Goal: Task Accomplishment & Management: Manage account settings

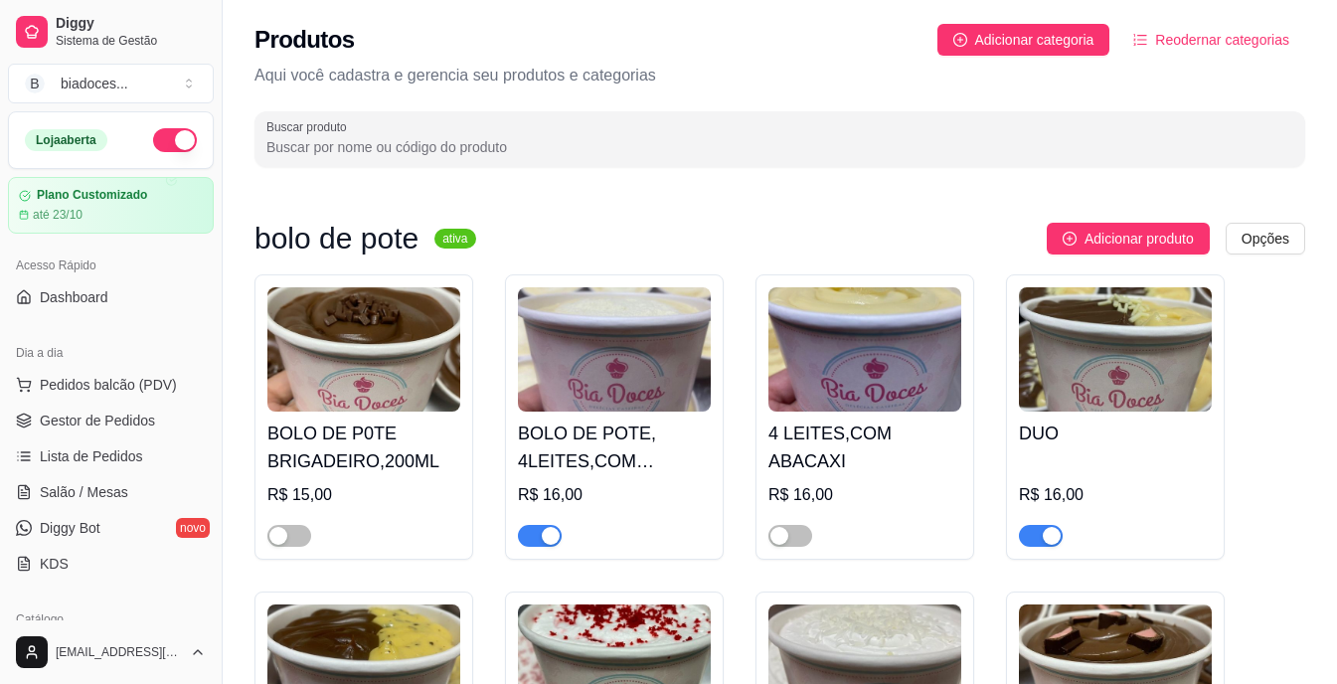
scroll to position [110, 0]
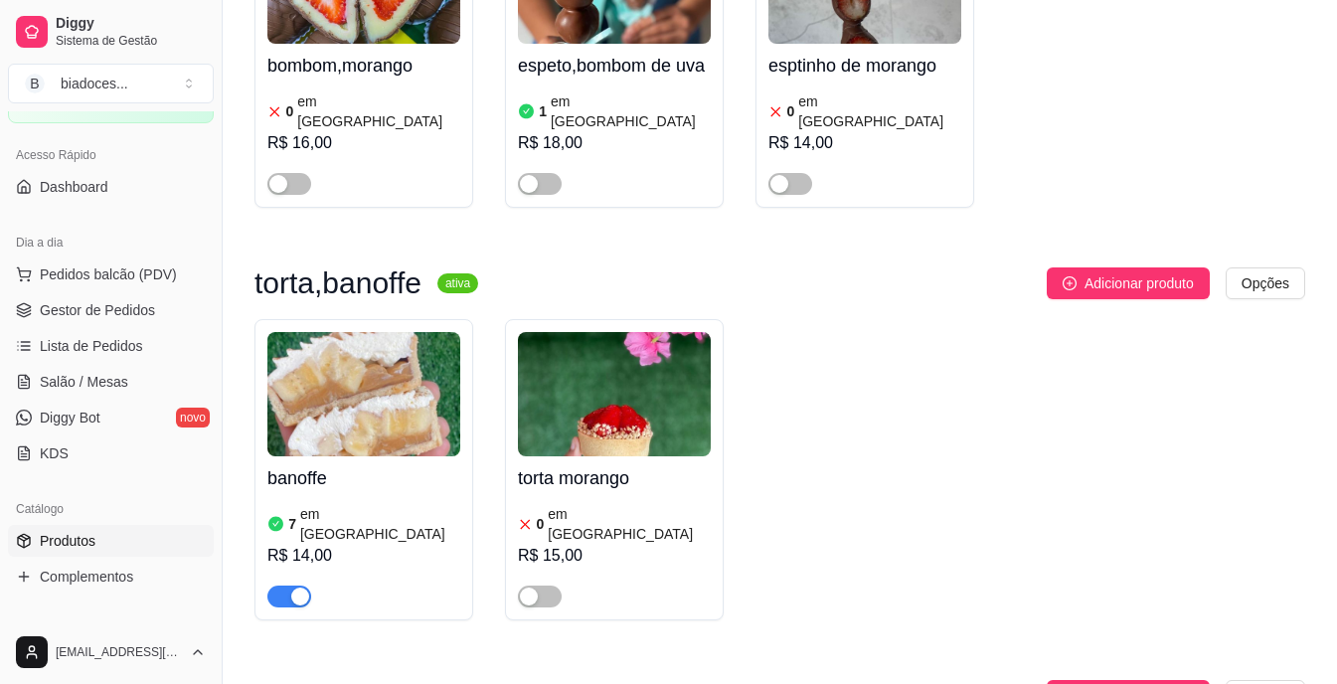
scroll to position [2386, 0]
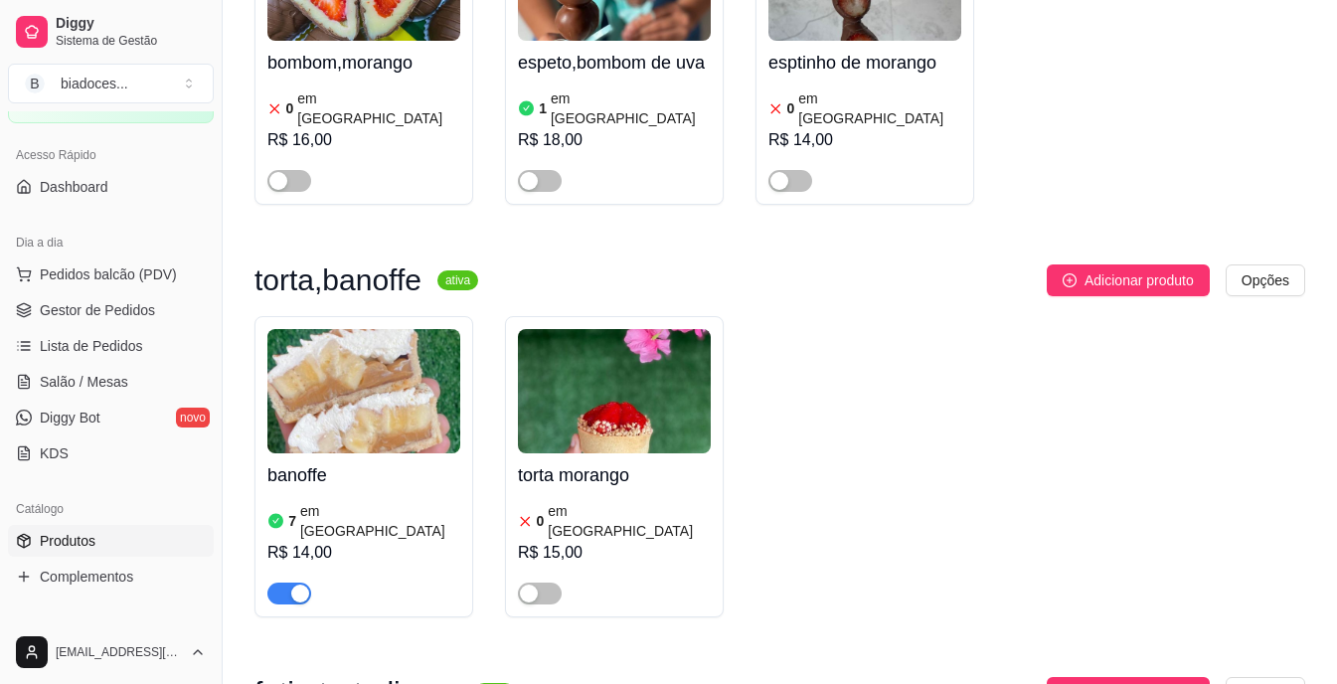
click at [399, 461] on h4 "banoffe" at bounding box center [363, 475] width 193 height 28
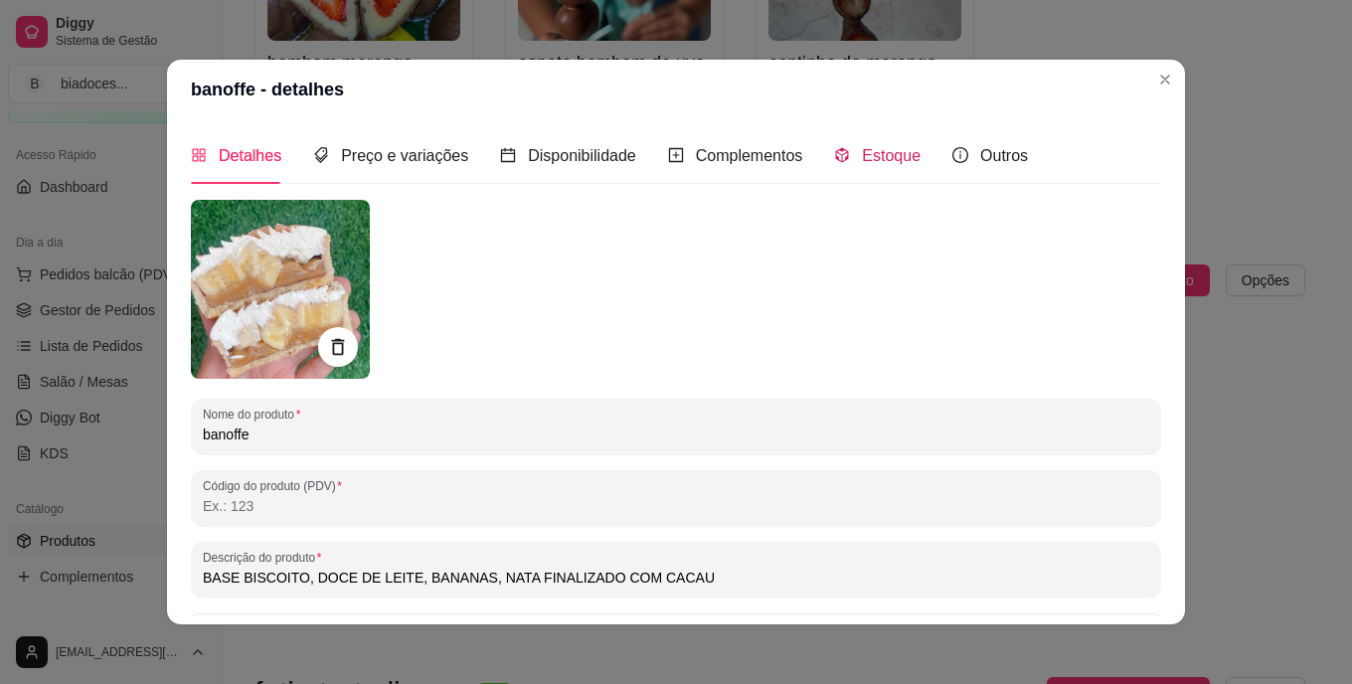
click at [867, 158] on span "Estoque" at bounding box center [891, 155] width 59 height 17
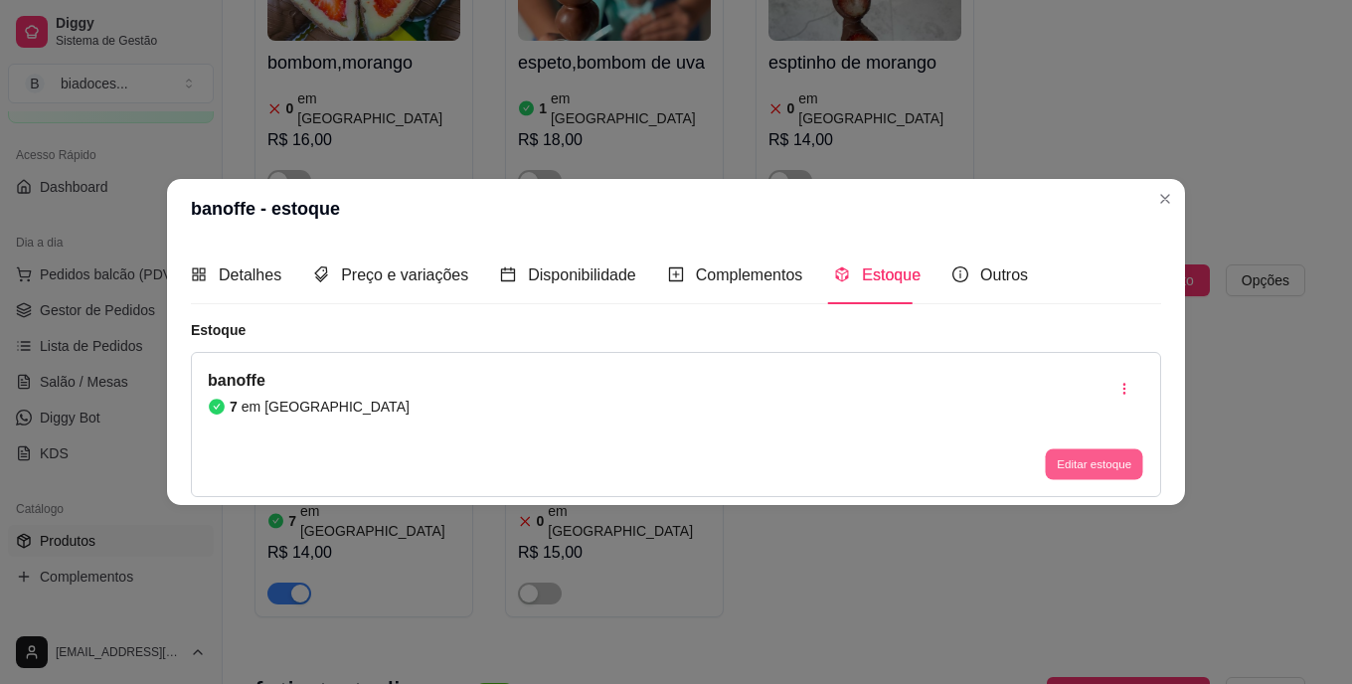
click at [1073, 466] on button "Editar estoque" at bounding box center [1093, 463] width 97 height 31
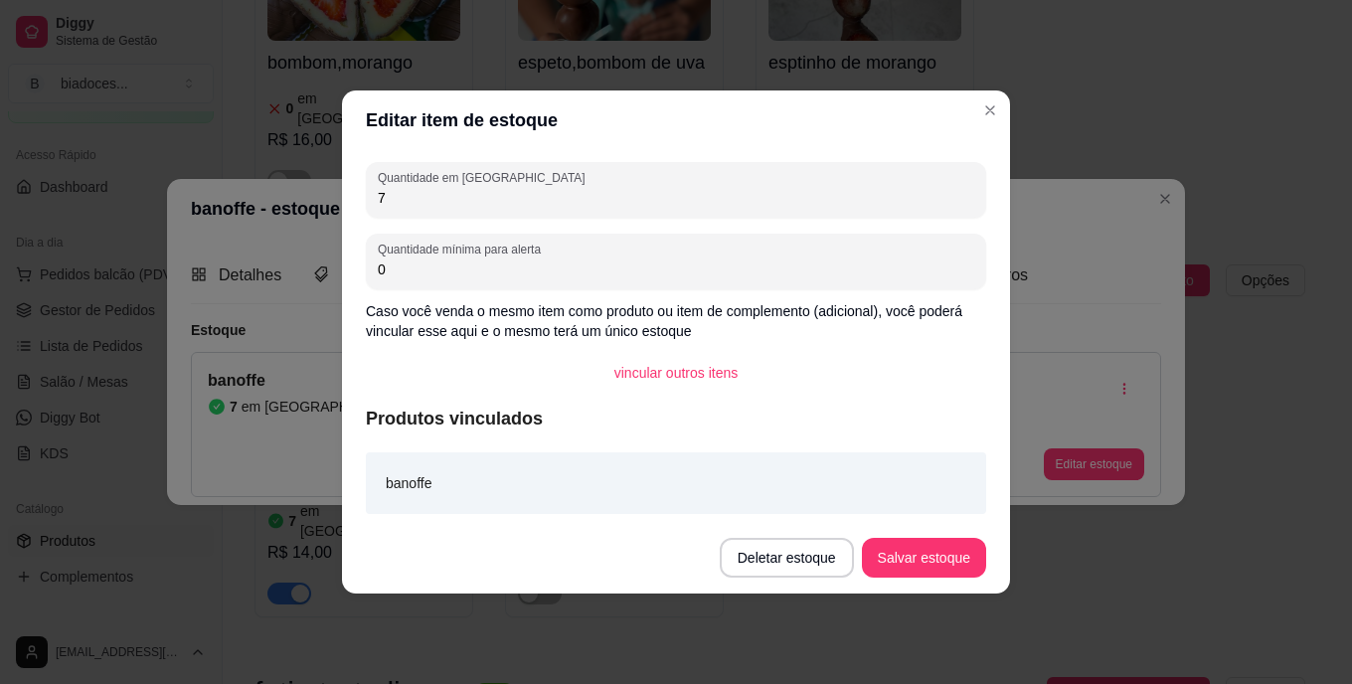
click at [536, 199] on input "7" at bounding box center [676, 198] width 596 height 20
type input "4"
click at [904, 558] on button "Salvar estoque" at bounding box center [924, 558] width 124 height 40
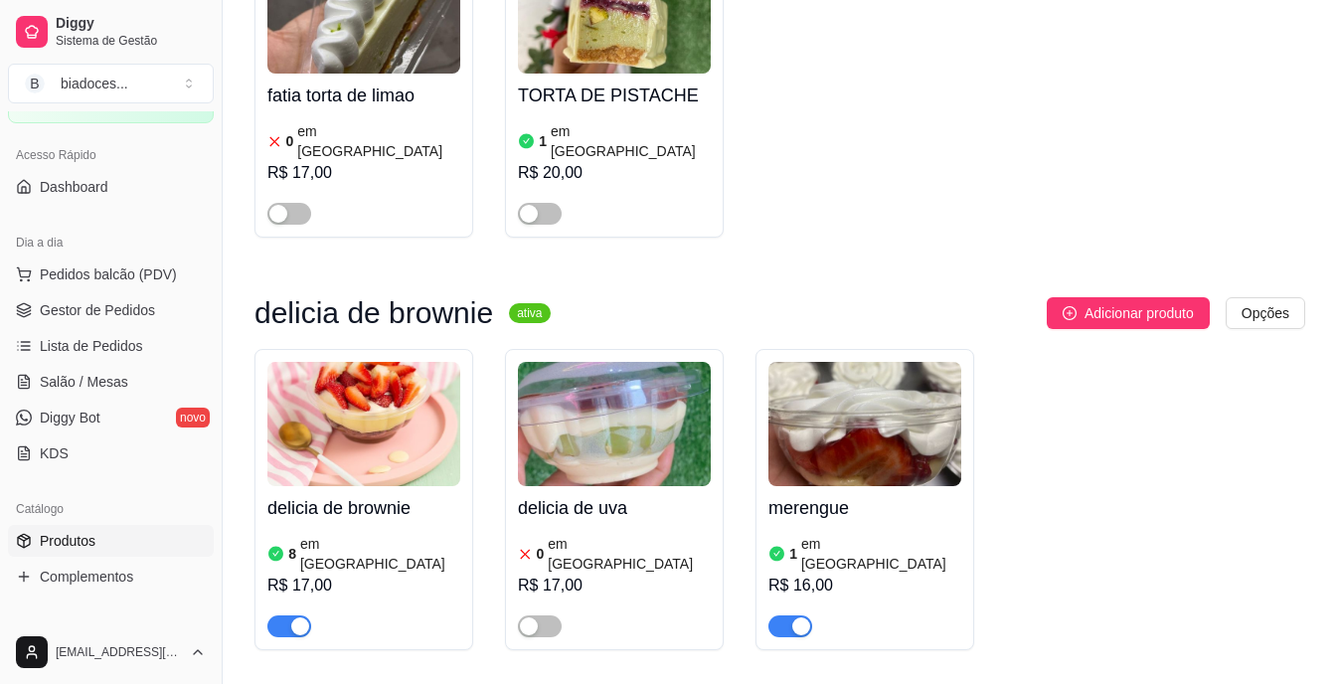
scroll to position [3181, 0]
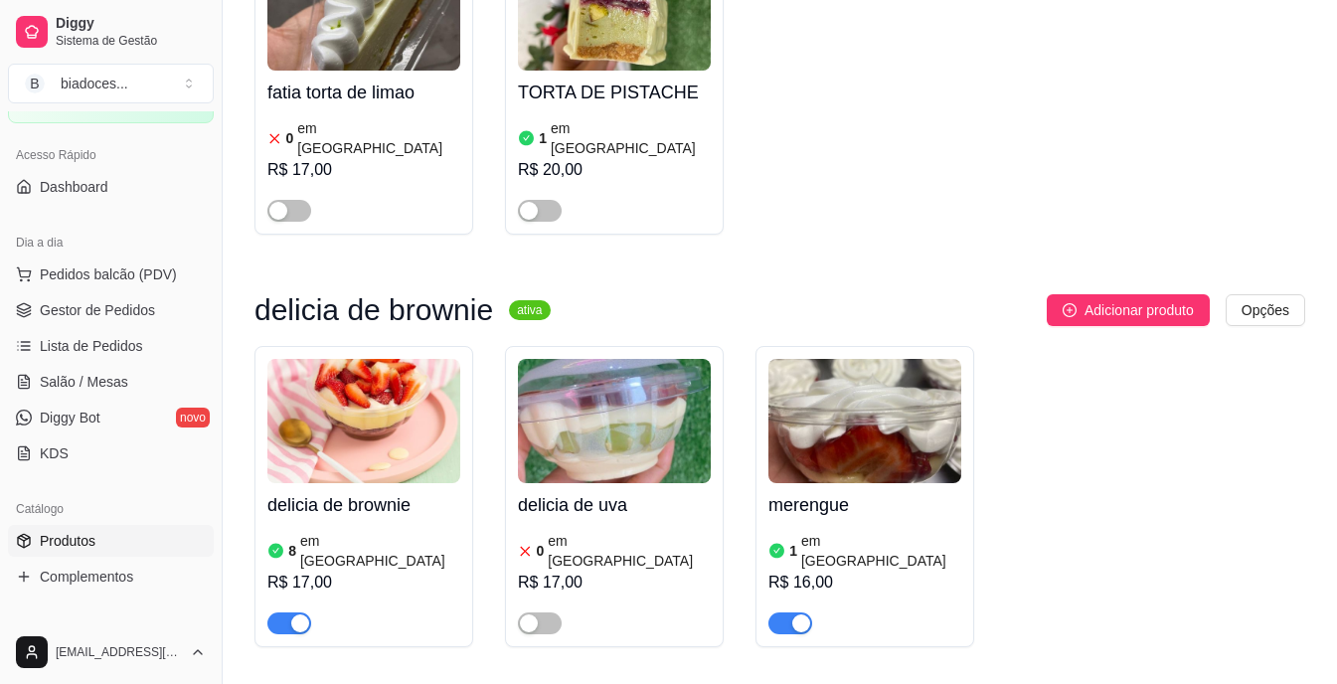
click at [447, 359] on img at bounding box center [363, 421] width 193 height 124
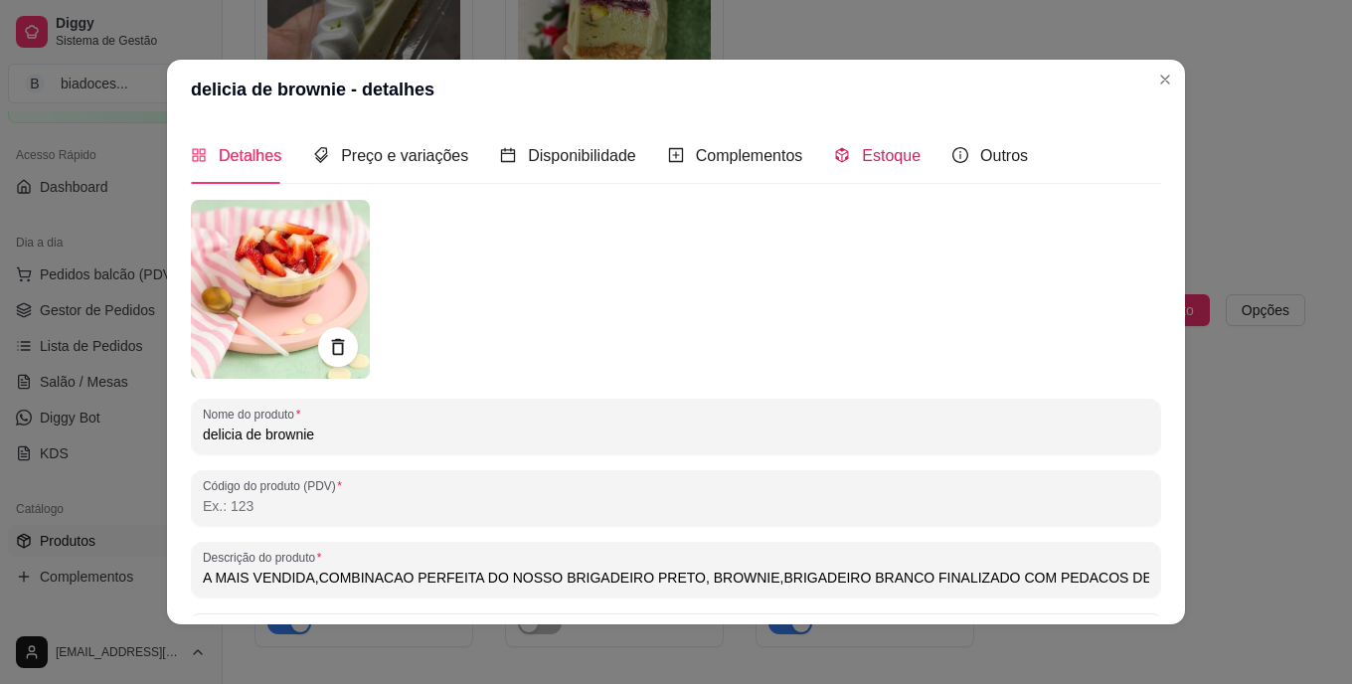
click at [859, 143] on div "Estoque" at bounding box center [877, 155] width 86 height 25
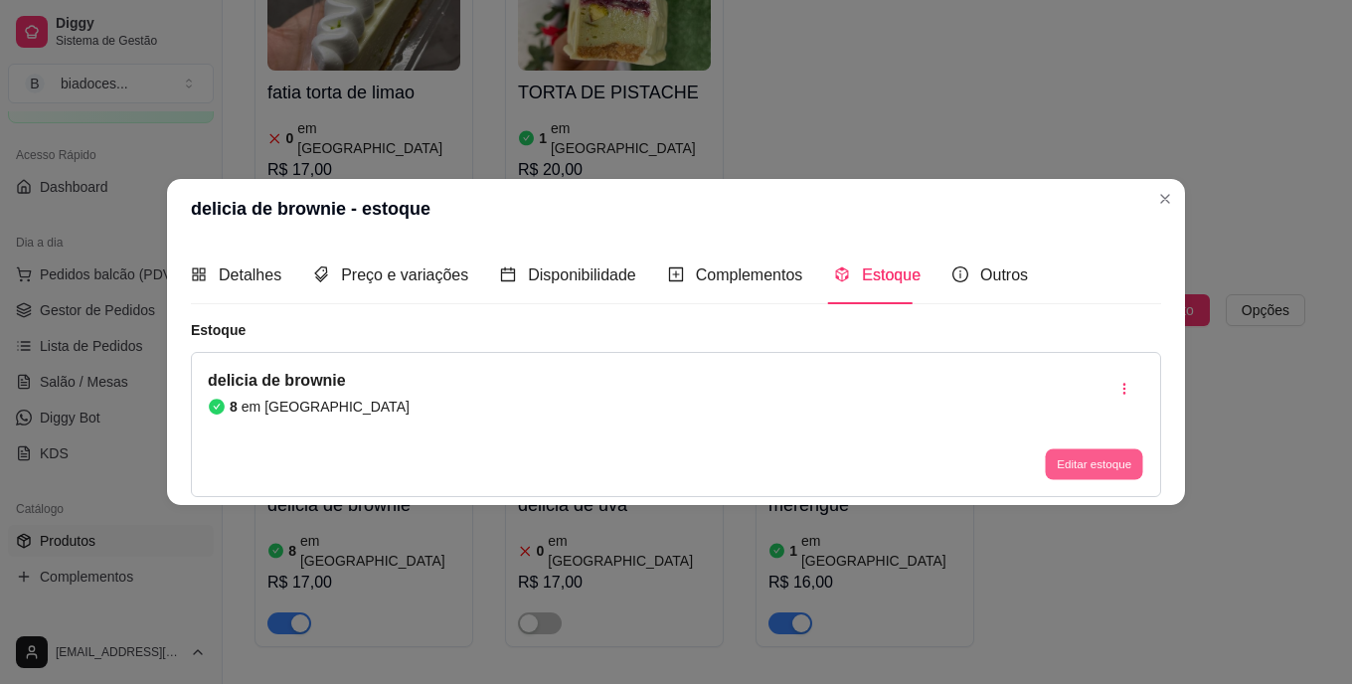
click at [1074, 469] on button "Editar estoque" at bounding box center [1093, 463] width 97 height 31
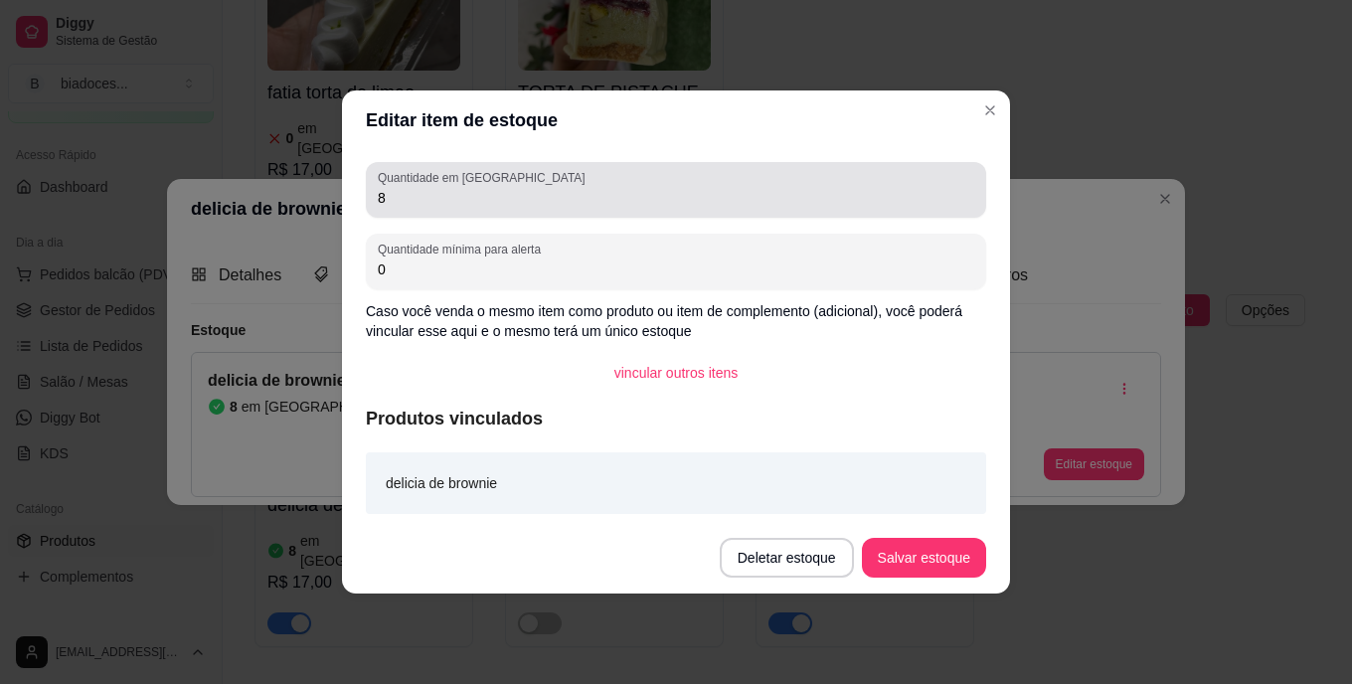
click at [686, 216] on div "Quantidade em estoque 8" at bounding box center [676, 190] width 620 height 56
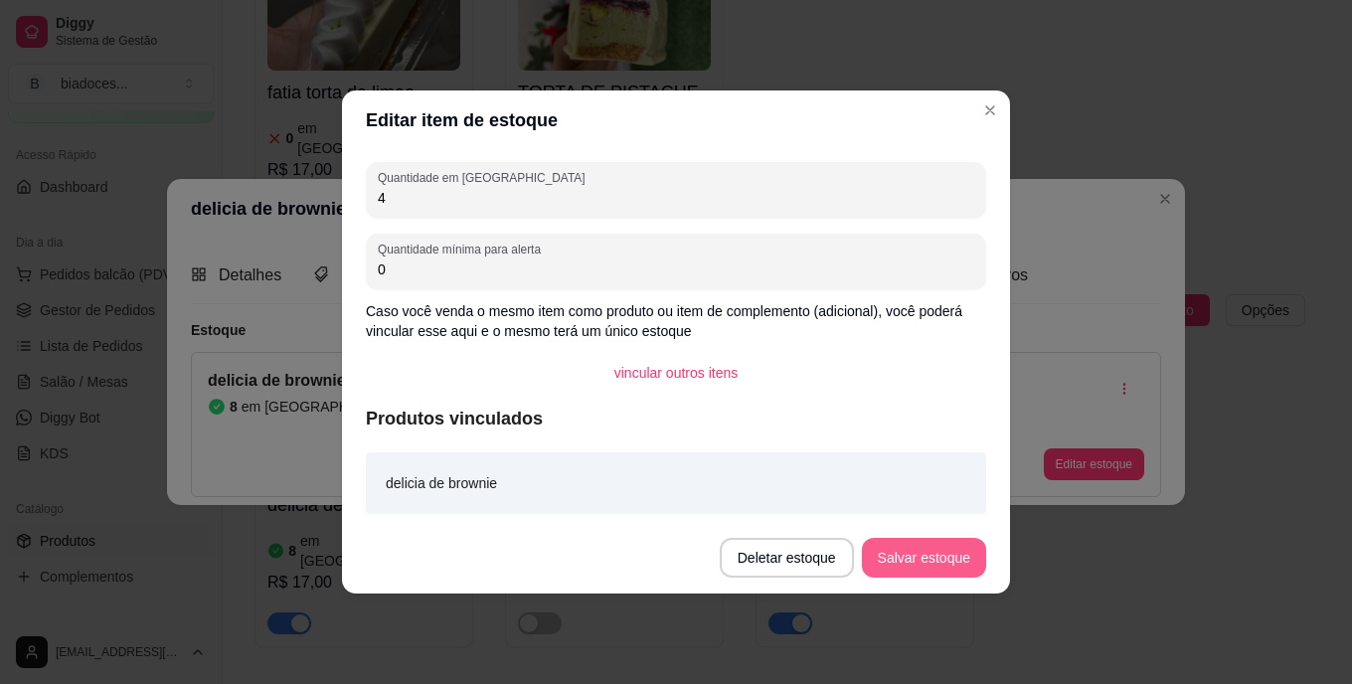
type input "4"
click at [938, 548] on button "Salvar estoque" at bounding box center [923, 558] width 121 height 39
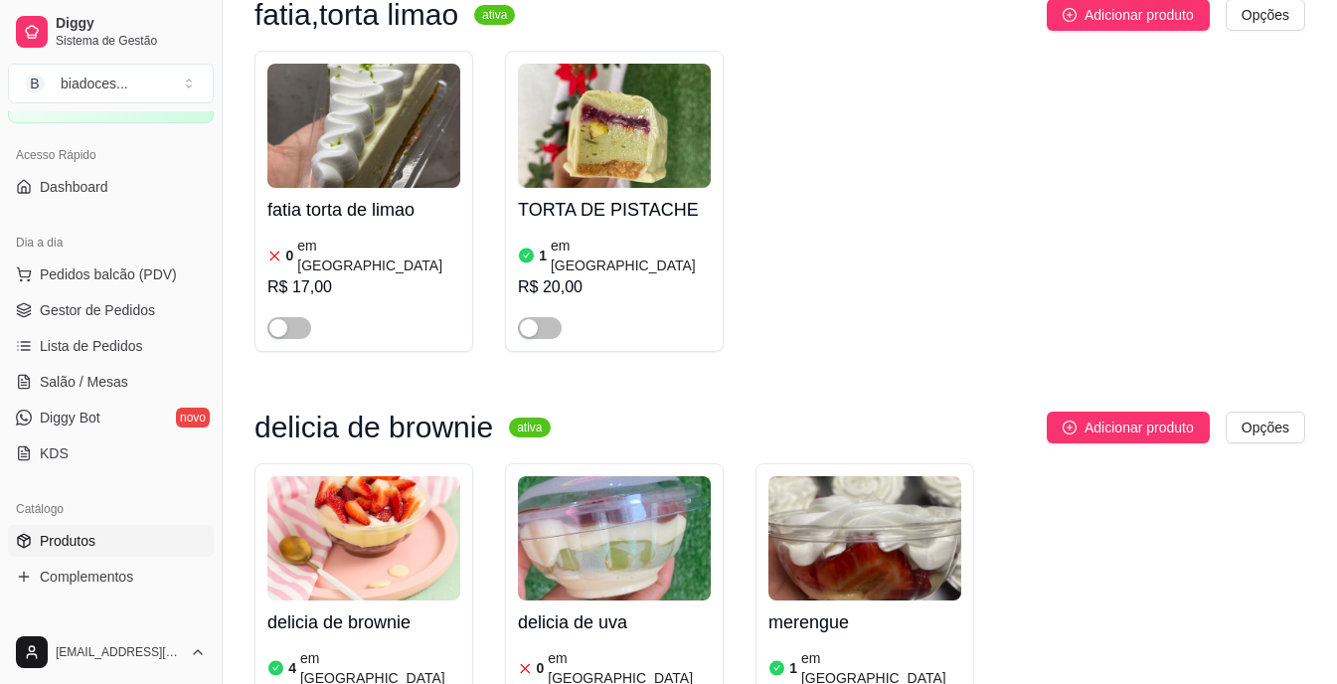
scroll to position [3062, 0]
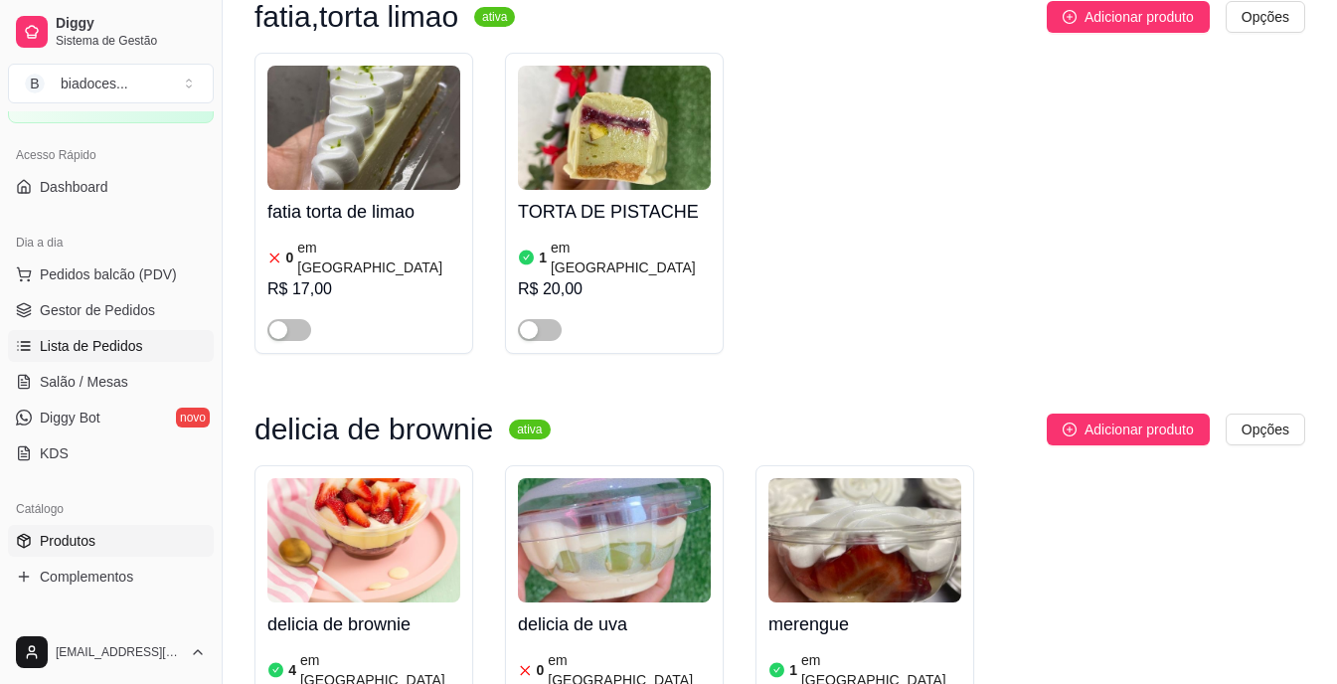
click at [93, 341] on span "Lista de Pedidos" at bounding box center [91, 346] width 103 height 20
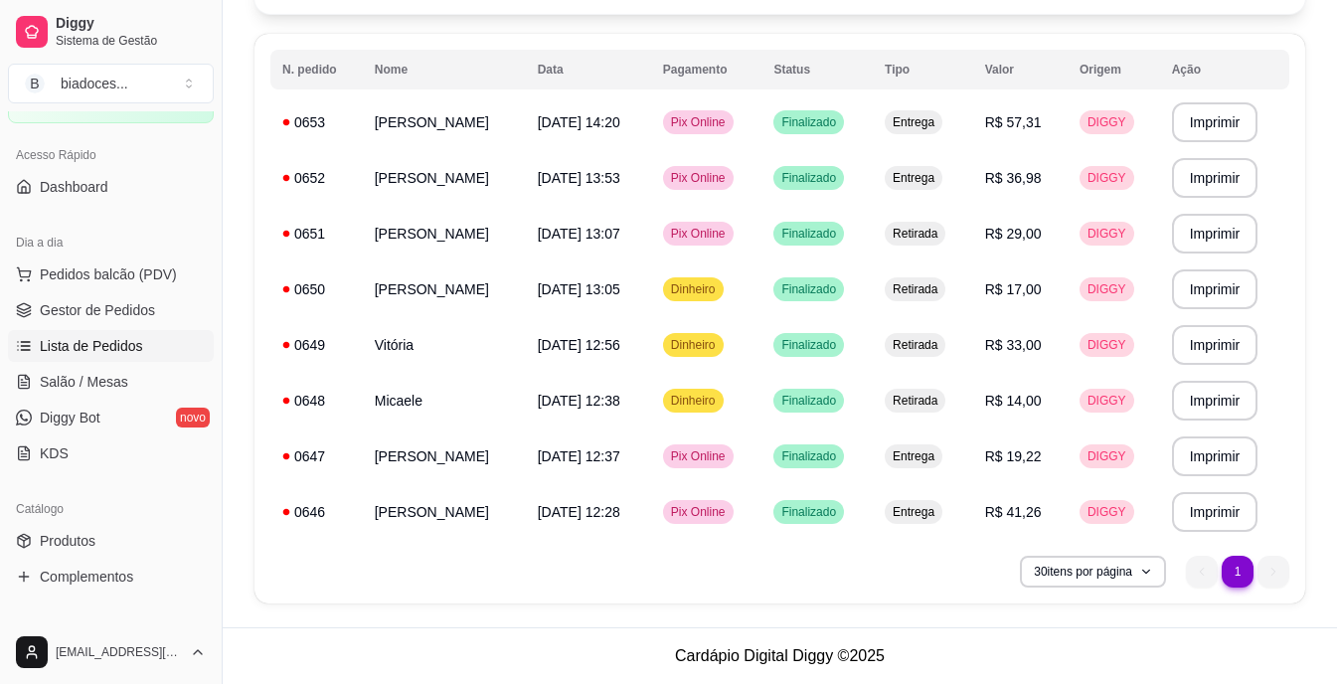
scroll to position [0, 0]
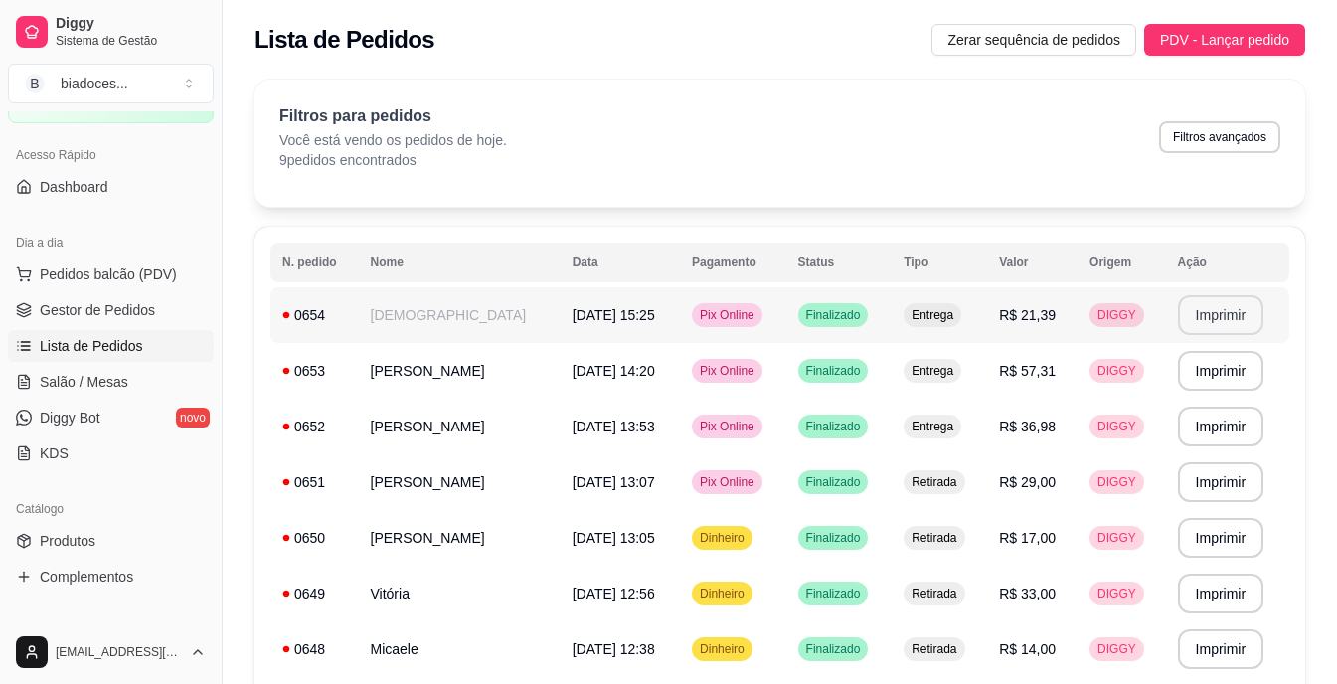
click at [1207, 319] on button "Imprimir" at bounding box center [1221, 315] width 86 height 40
click at [1205, 330] on button "Imprimir" at bounding box center [1221, 315] width 86 height 40
click at [1180, 302] on button "Imprimir" at bounding box center [1221, 315] width 84 height 39
click at [1216, 316] on button "Imprimir" at bounding box center [1221, 315] width 84 height 39
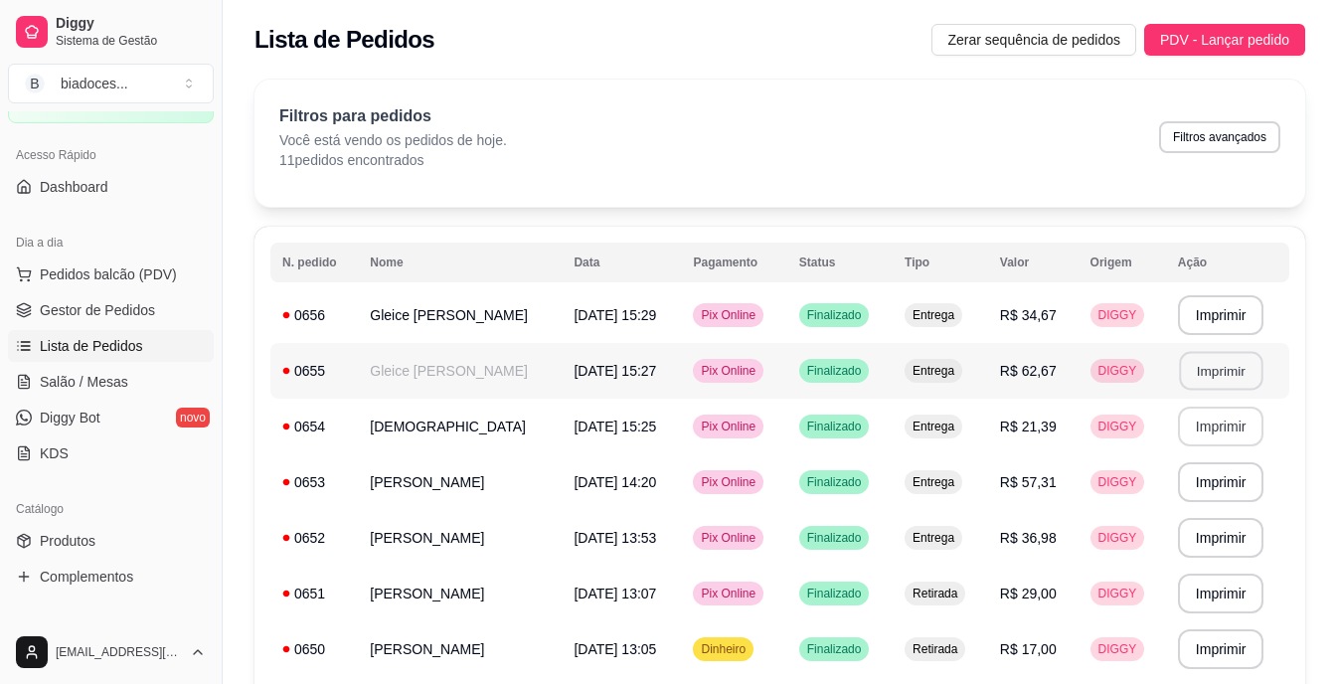
click at [1207, 373] on button "Imprimir" at bounding box center [1221, 371] width 84 height 39
click at [1193, 419] on button "Imprimir" at bounding box center [1221, 427] width 84 height 39
click at [77, 536] on span "Produtos" at bounding box center [68, 541] width 56 height 20
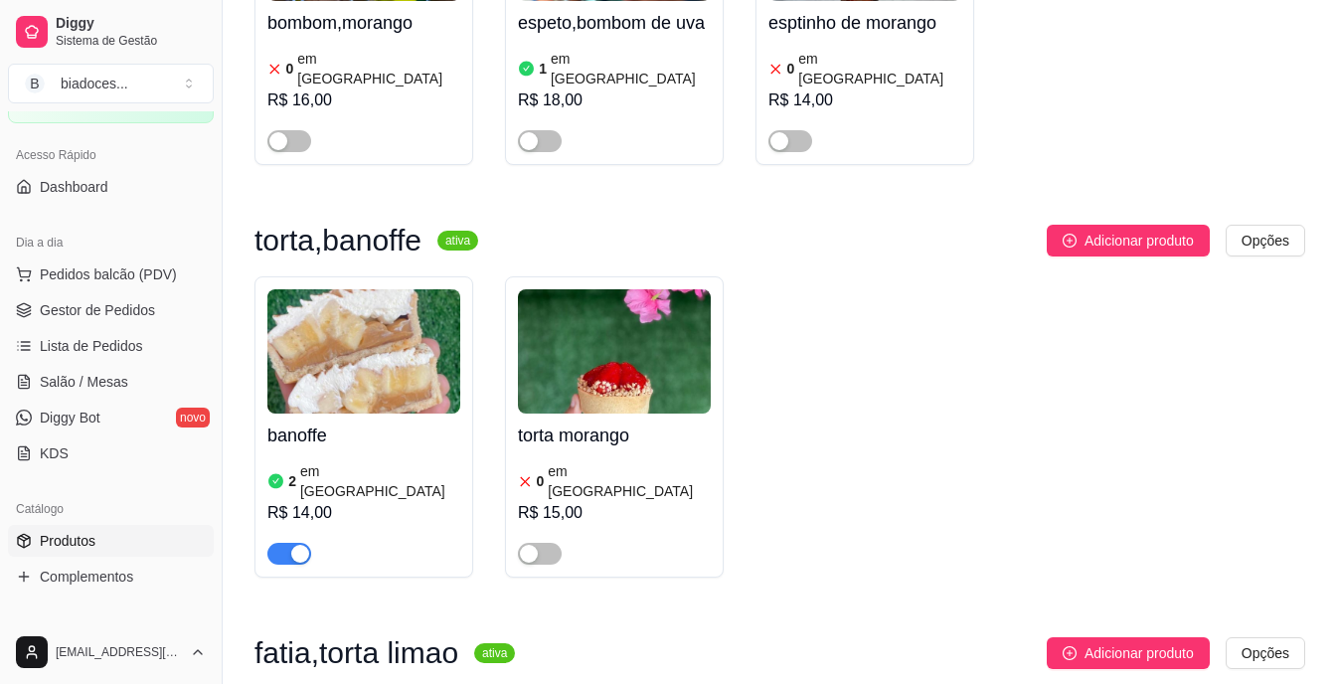
scroll to position [2465, 0]
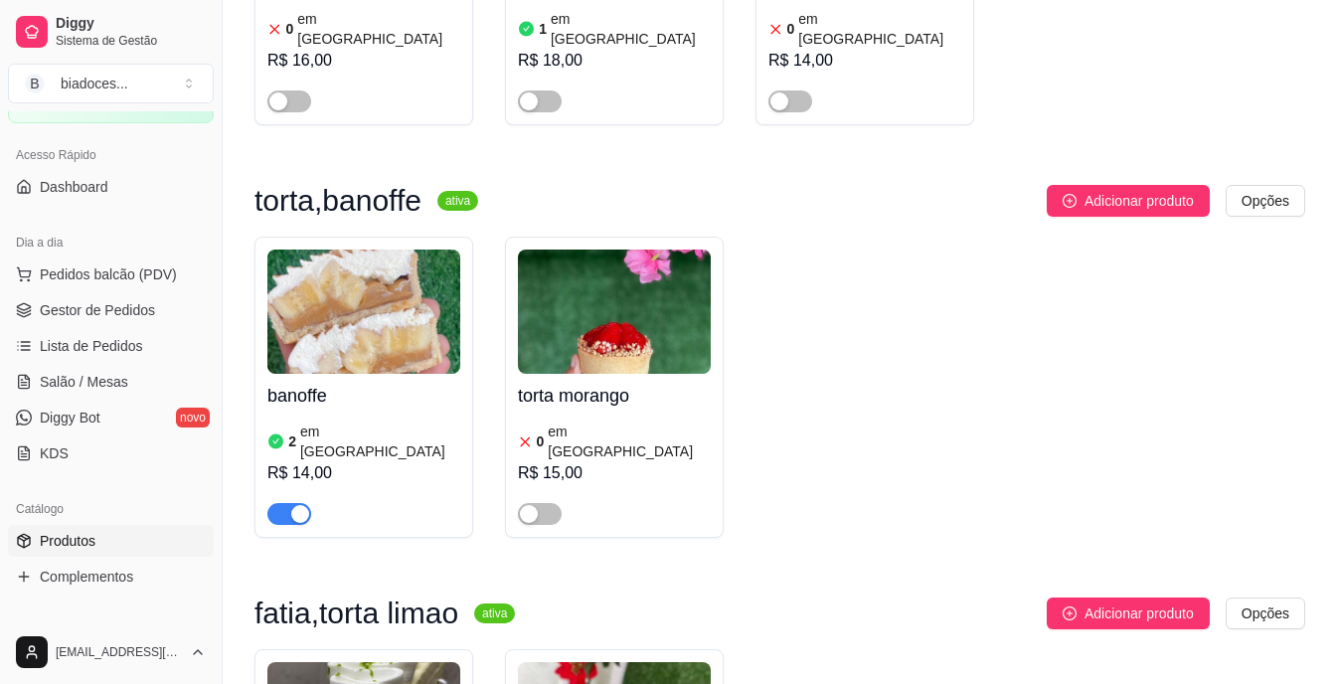
click at [312, 461] on div "R$ 14,00" at bounding box center [363, 473] width 193 height 24
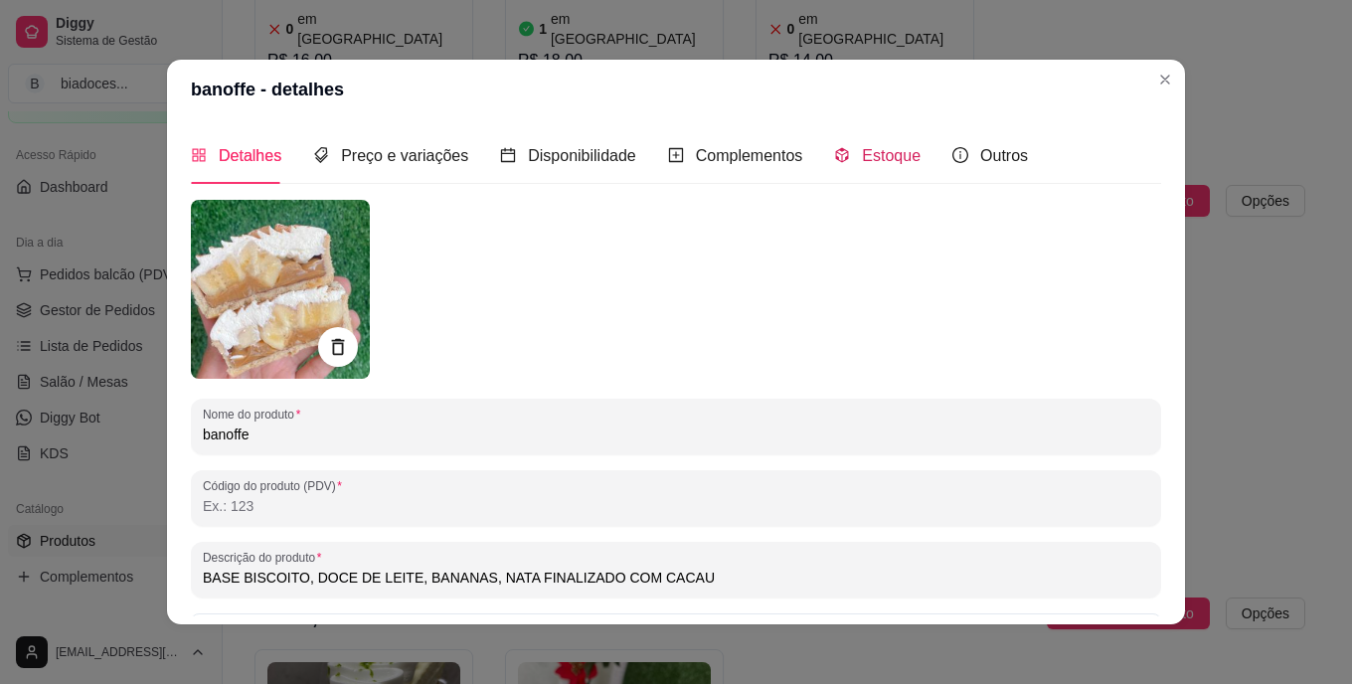
click at [878, 143] on div "Estoque" at bounding box center [877, 155] width 86 height 25
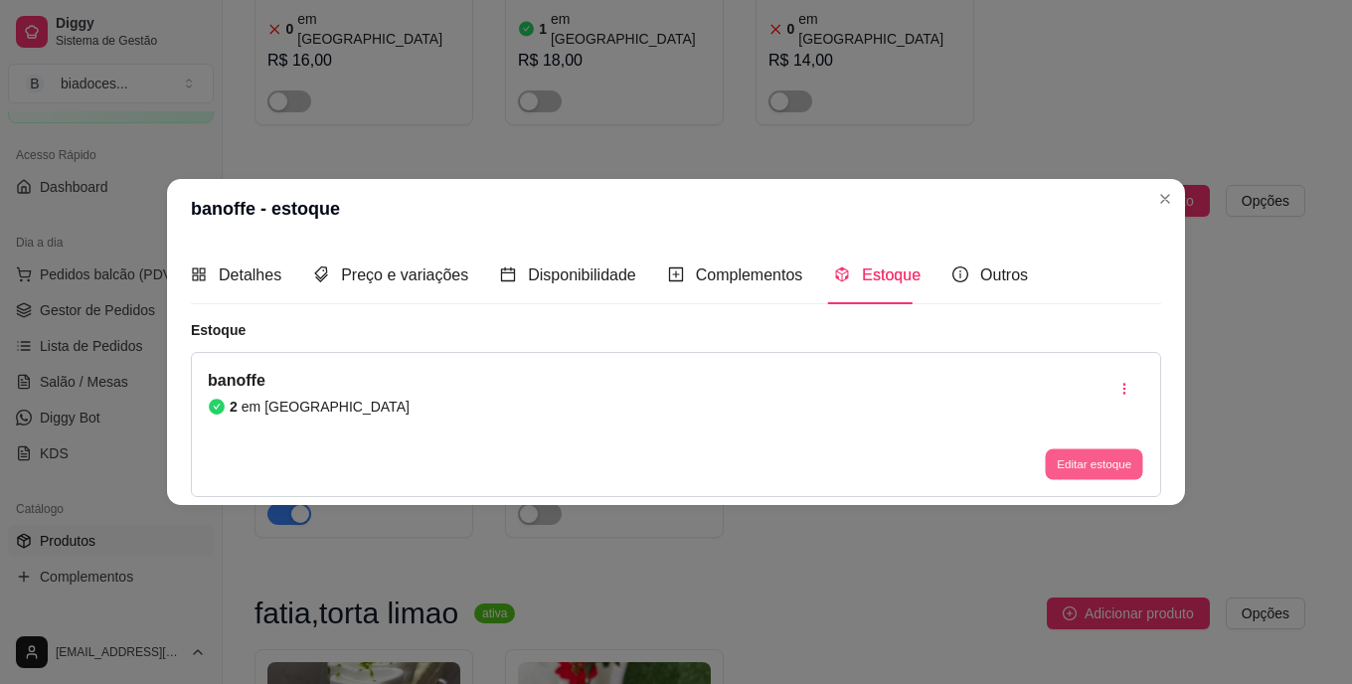
click at [1057, 448] on button "Editar estoque" at bounding box center [1093, 463] width 97 height 31
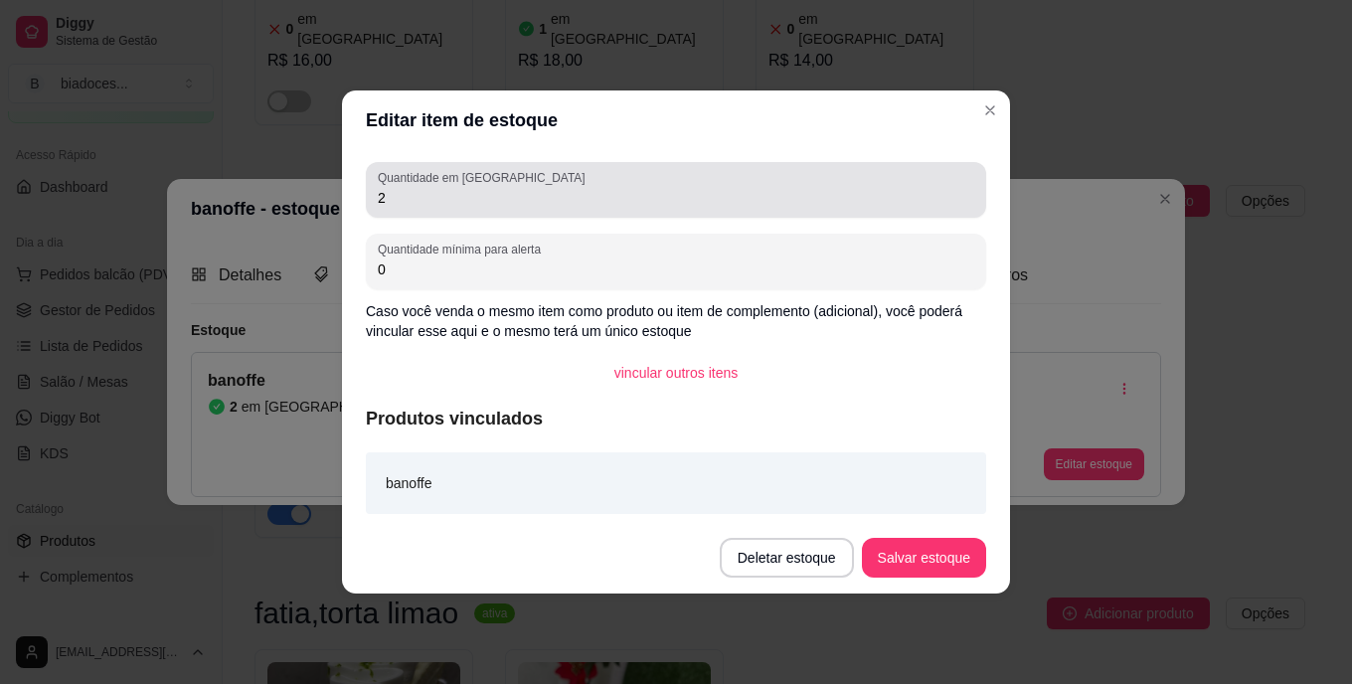
click at [704, 184] on div "2" at bounding box center [676, 190] width 596 height 40
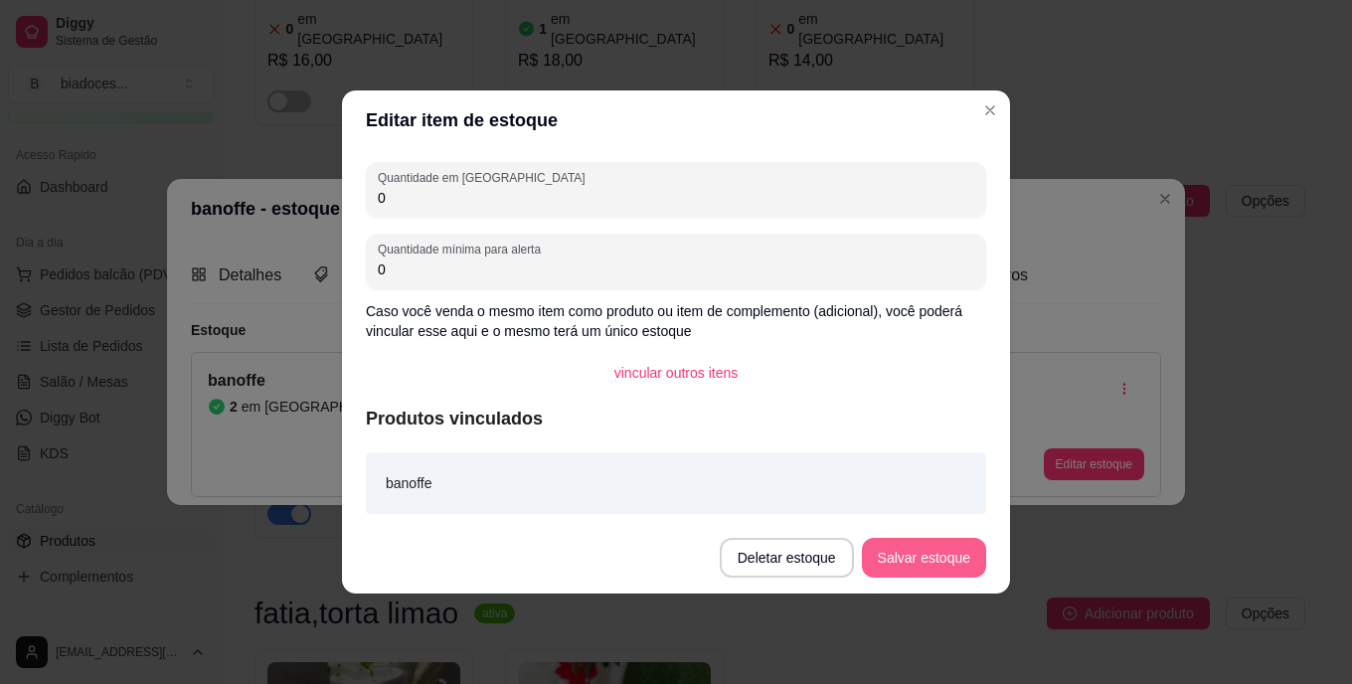
type input "0"
click at [933, 542] on button "Salvar estoque" at bounding box center [924, 558] width 124 height 40
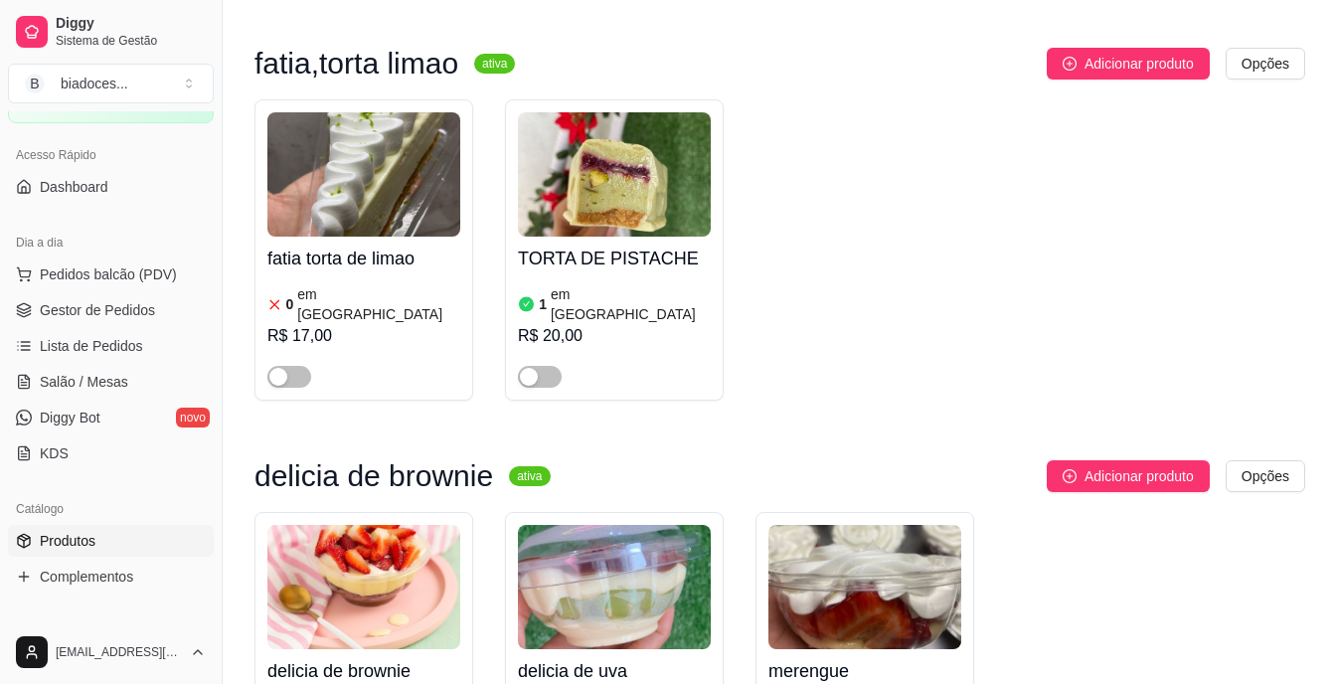
scroll to position [3022, 0]
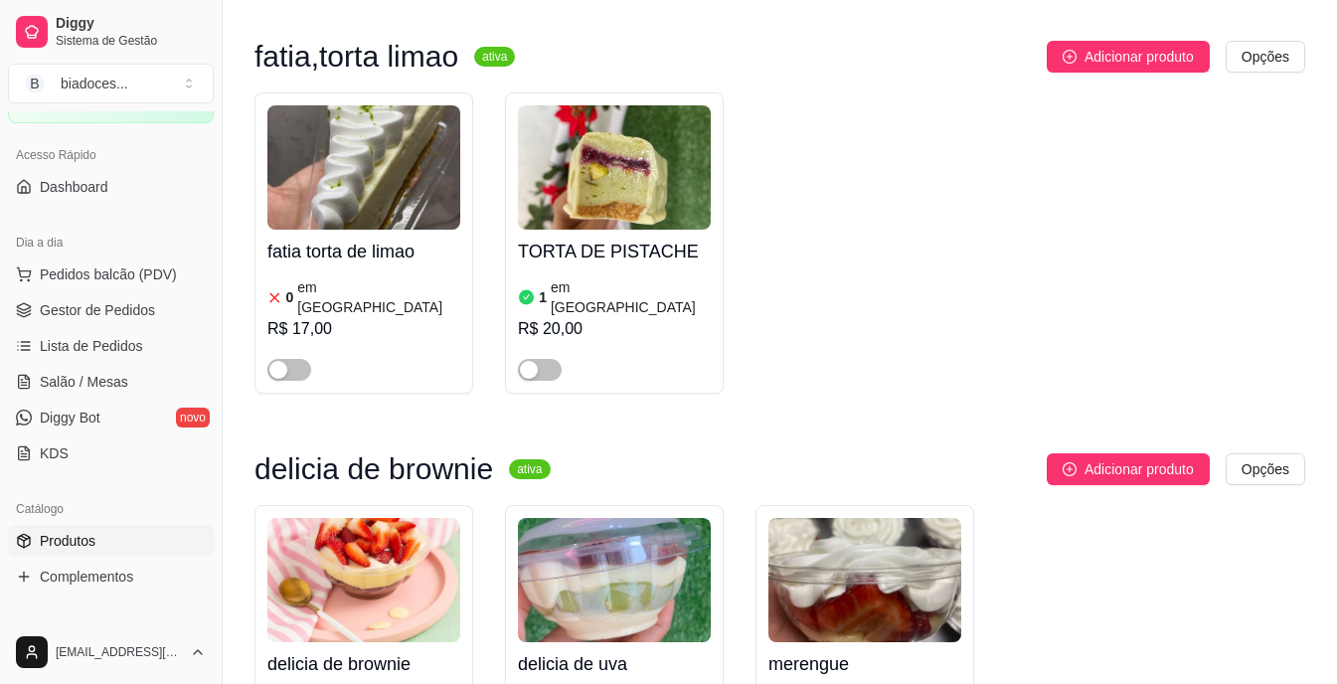
click at [894, 518] on img at bounding box center [864, 580] width 193 height 124
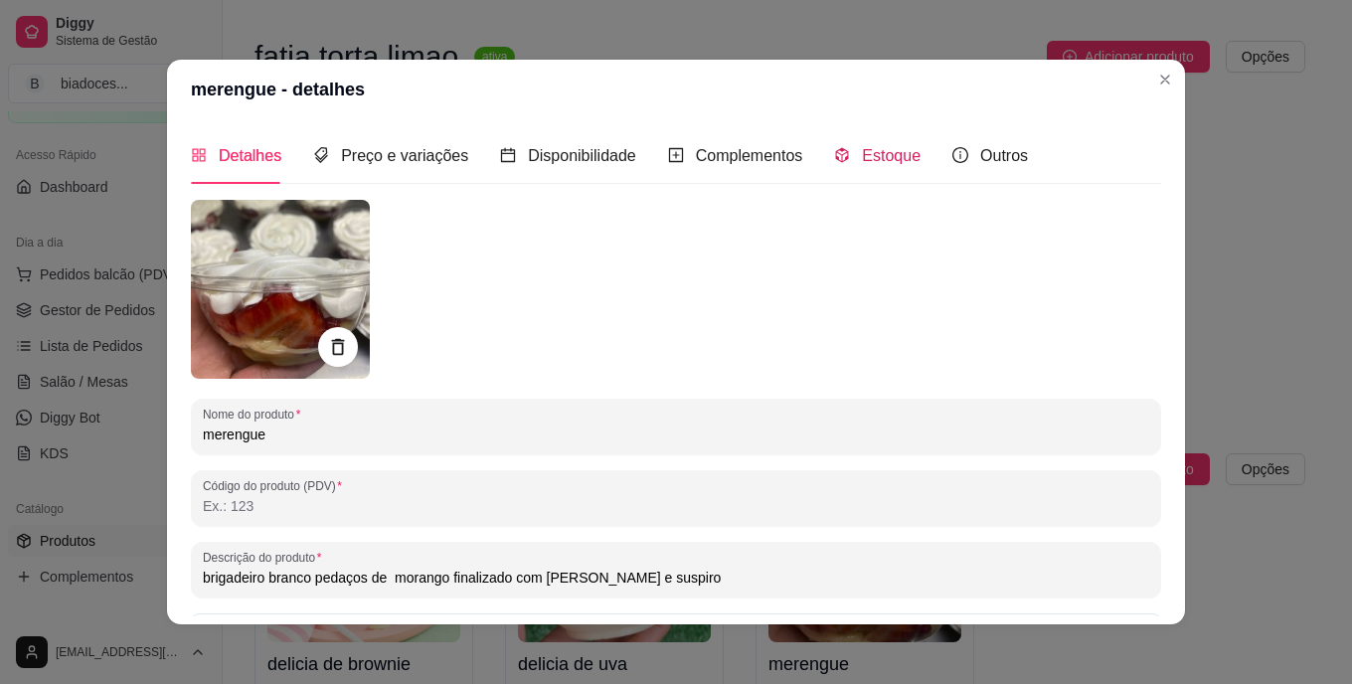
click at [880, 147] on span "Estoque" at bounding box center [891, 155] width 59 height 17
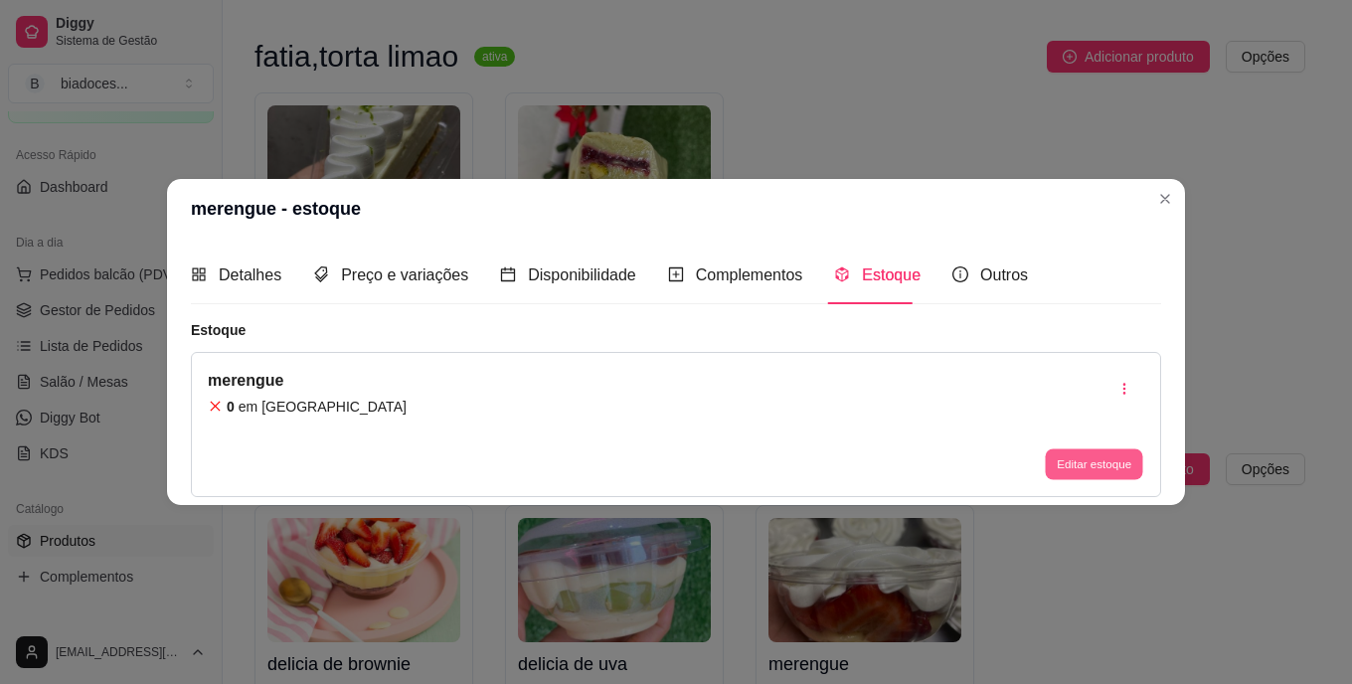
click at [1080, 465] on button "Editar estoque" at bounding box center [1093, 463] width 97 height 31
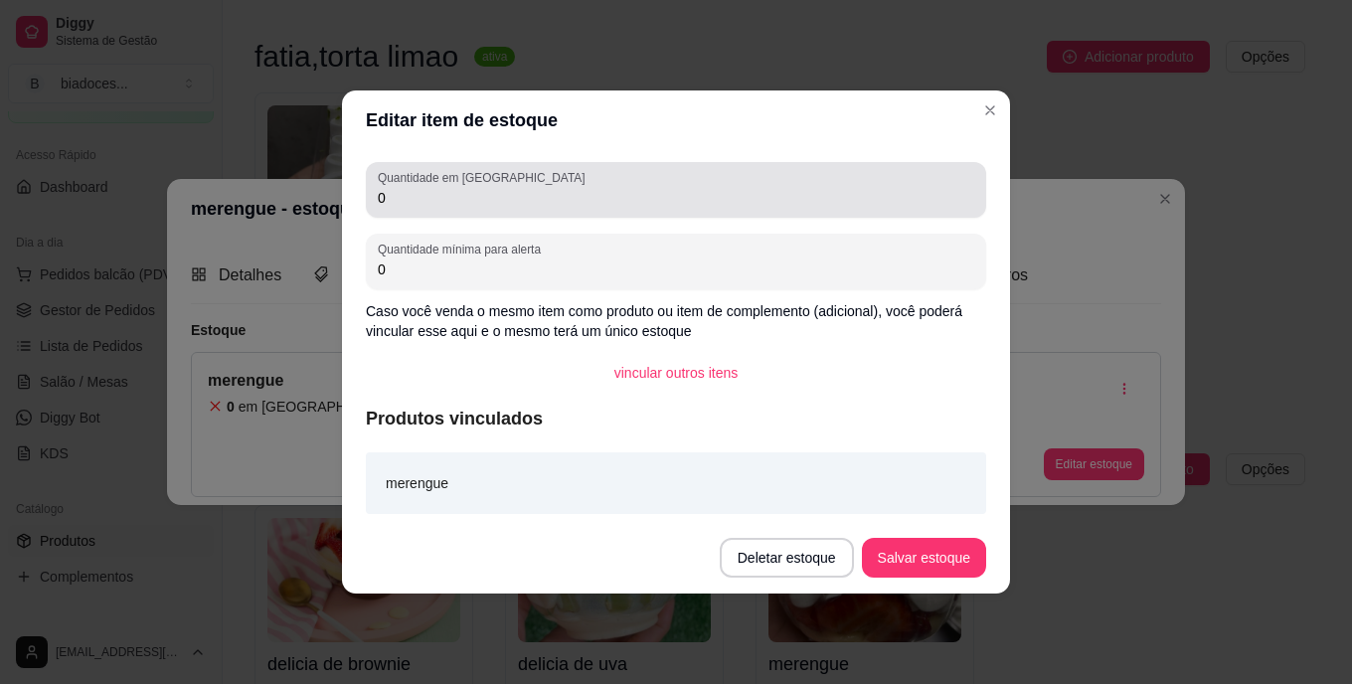
click at [757, 187] on div "0" at bounding box center [676, 190] width 596 height 40
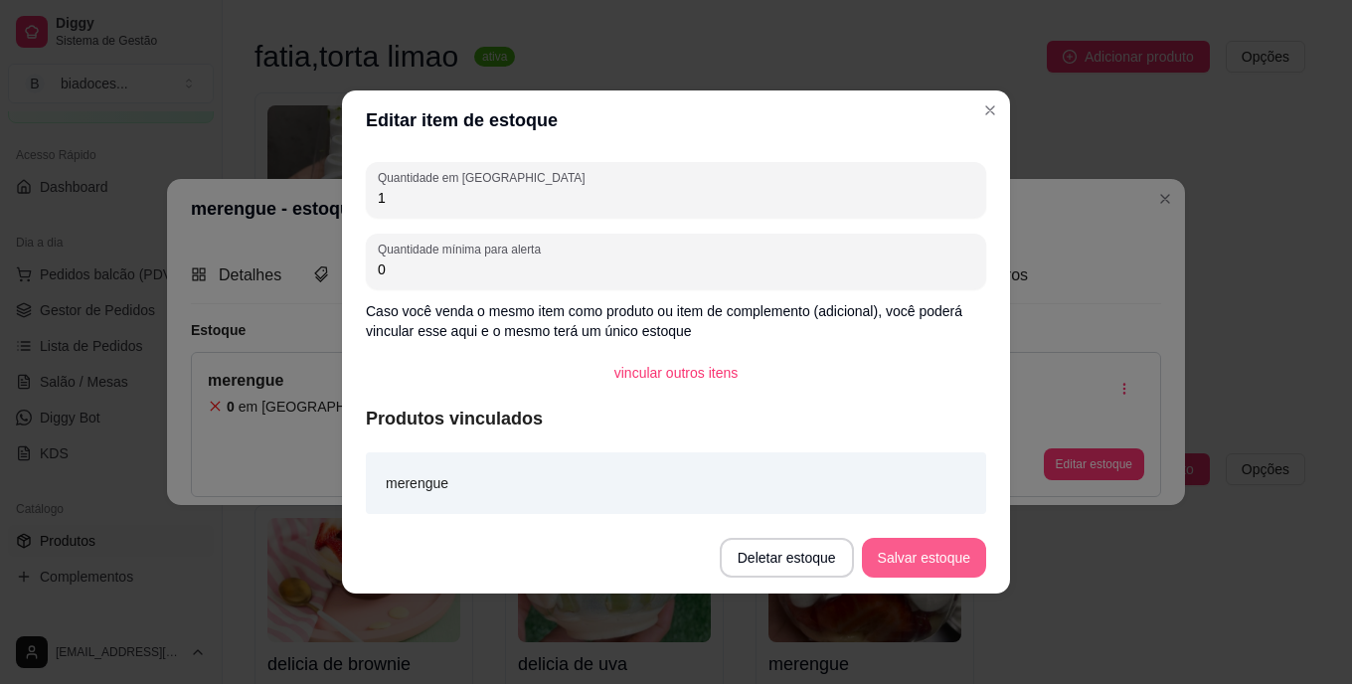
type input "1"
click at [919, 542] on button "Salvar estoque" at bounding box center [924, 558] width 124 height 40
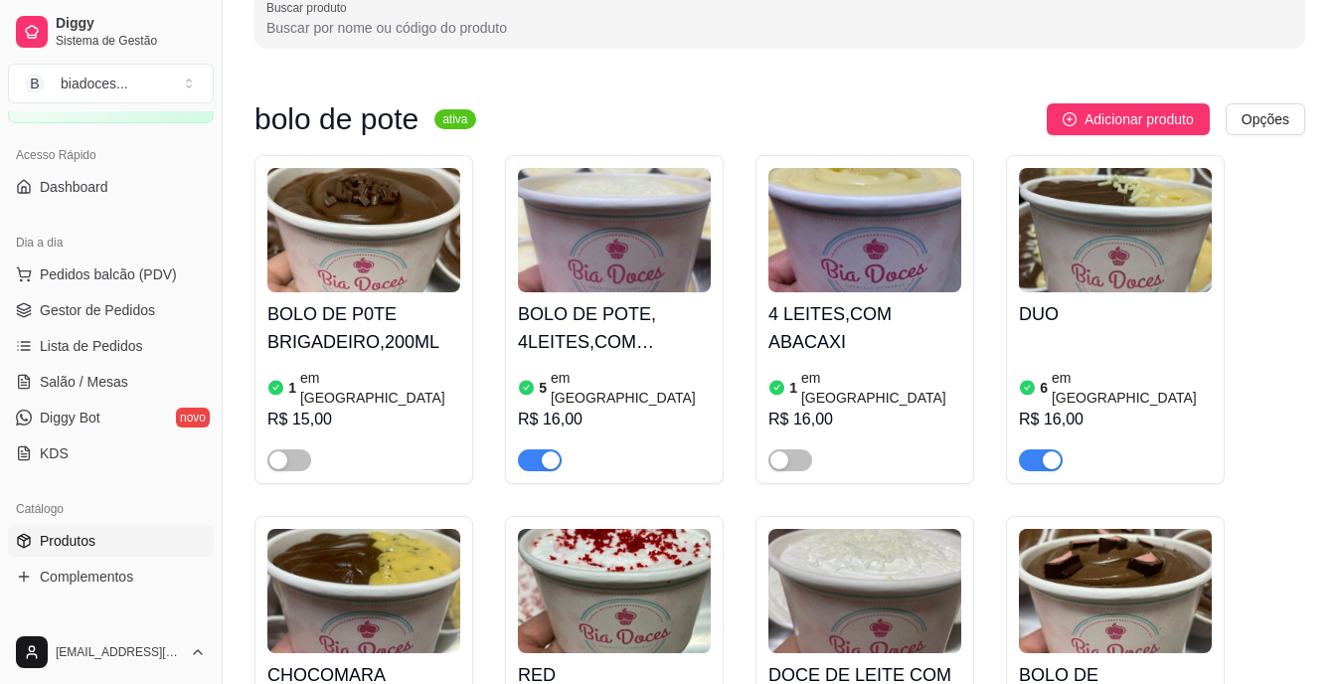
scroll to position [80, 0]
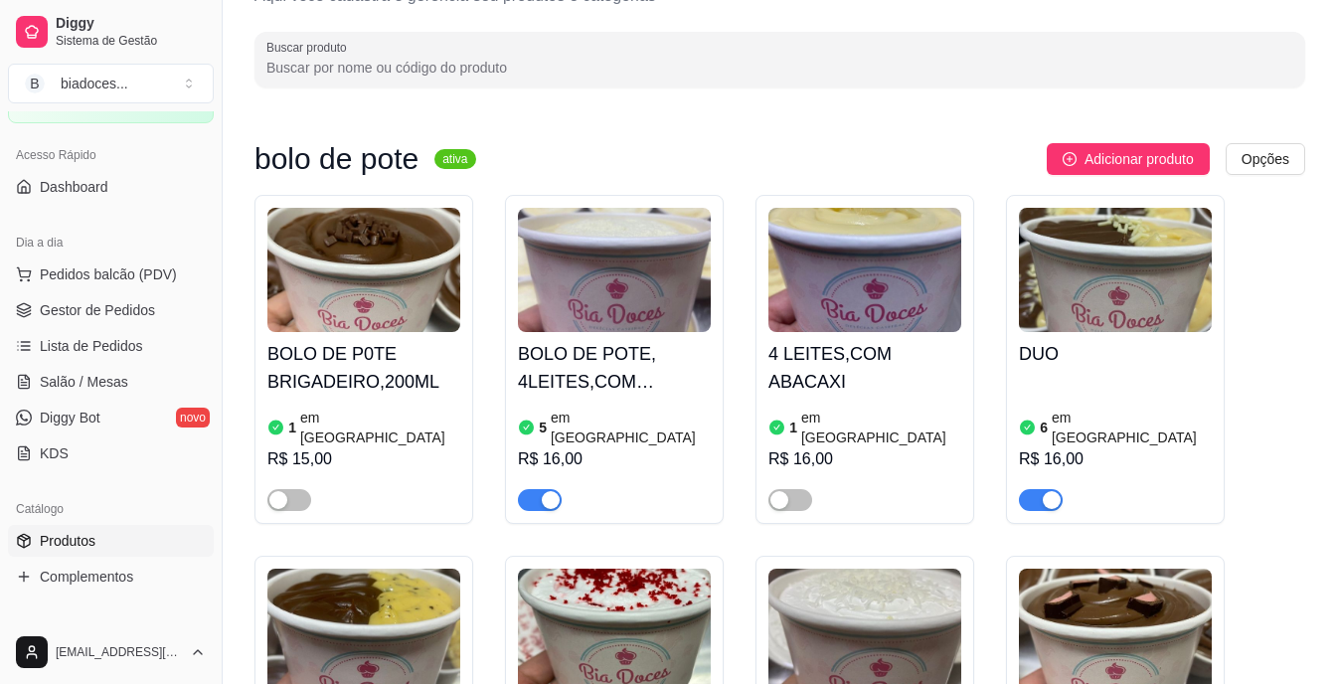
click at [670, 367] on h4 "BOLO DE POTE, 4LEITES,COM MORANGObolo" at bounding box center [614, 368] width 193 height 56
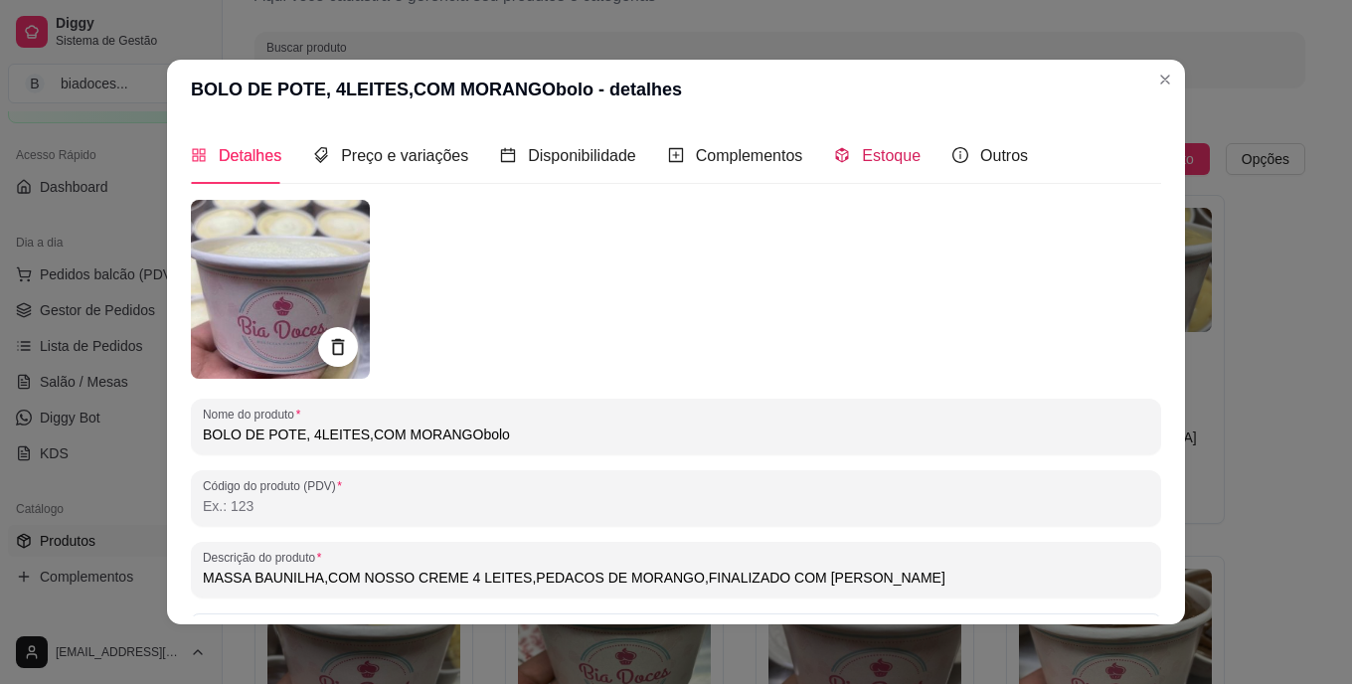
click at [866, 147] on span "Estoque" at bounding box center [891, 155] width 59 height 17
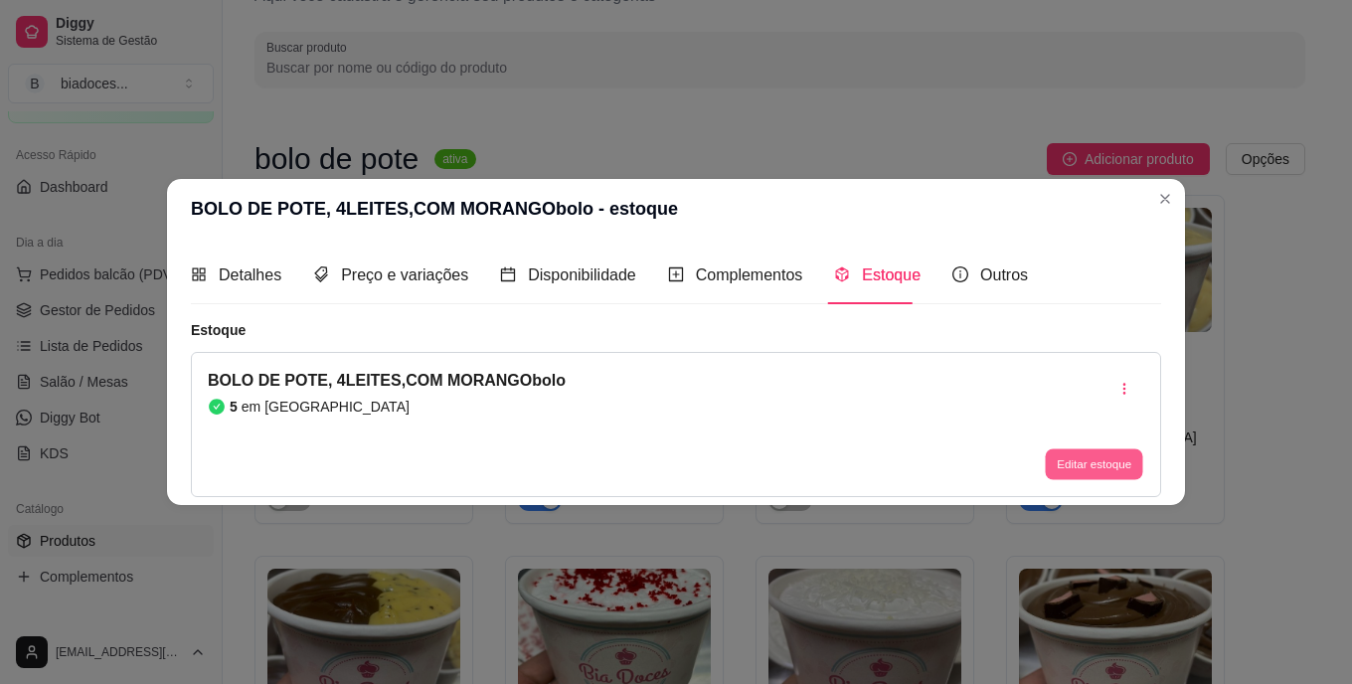
click at [1100, 469] on button "Editar estoque" at bounding box center [1093, 463] width 97 height 31
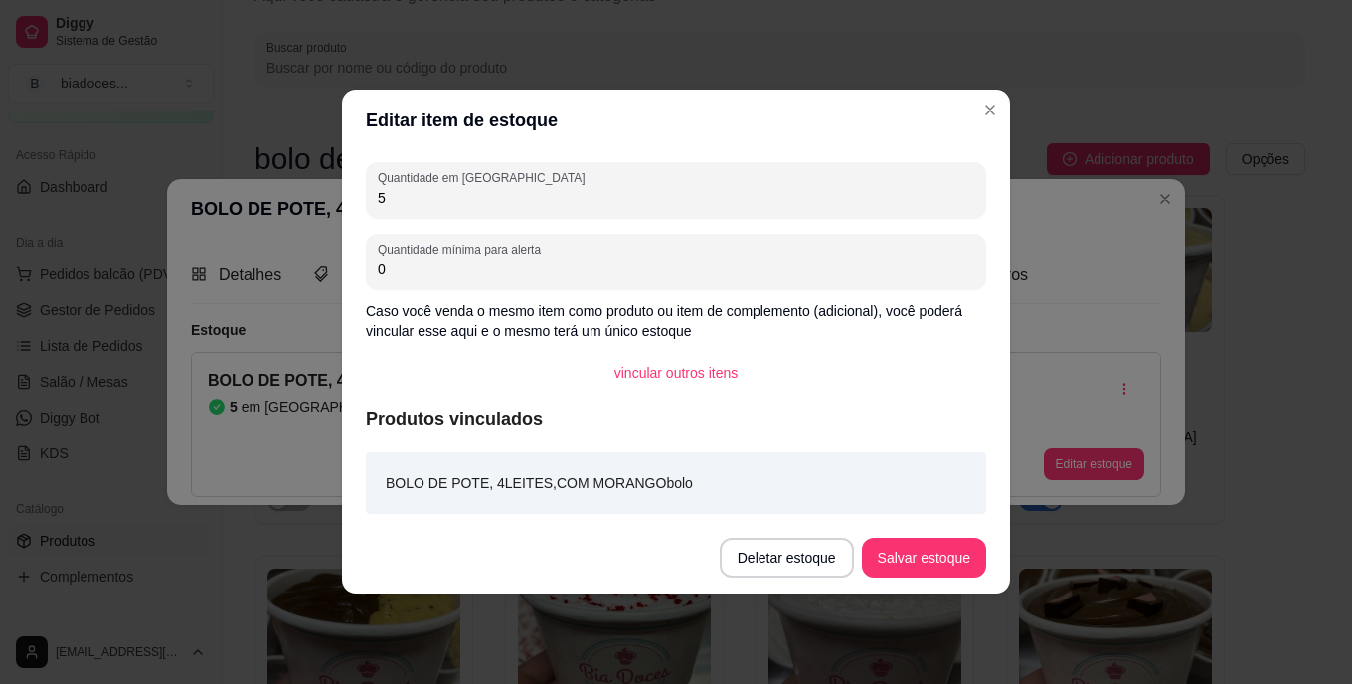
click at [663, 199] on input "5" at bounding box center [676, 198] width 596 height 20
type input "3"
click at [926, 563] on button "Salvar estoque" at bounding box center [924, 558] width 124 height 40
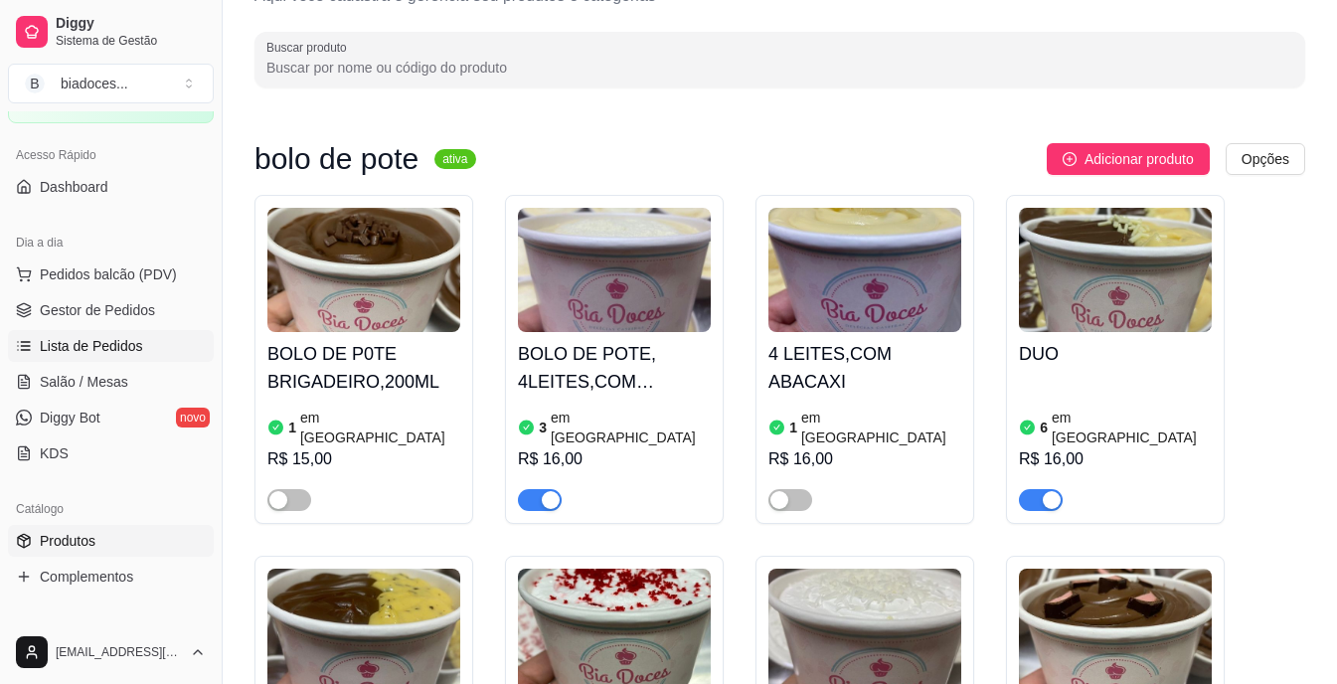
click at [108, 344] on span "Lista de Pedidos" at bounding box center [91, 346] width 103 height 20
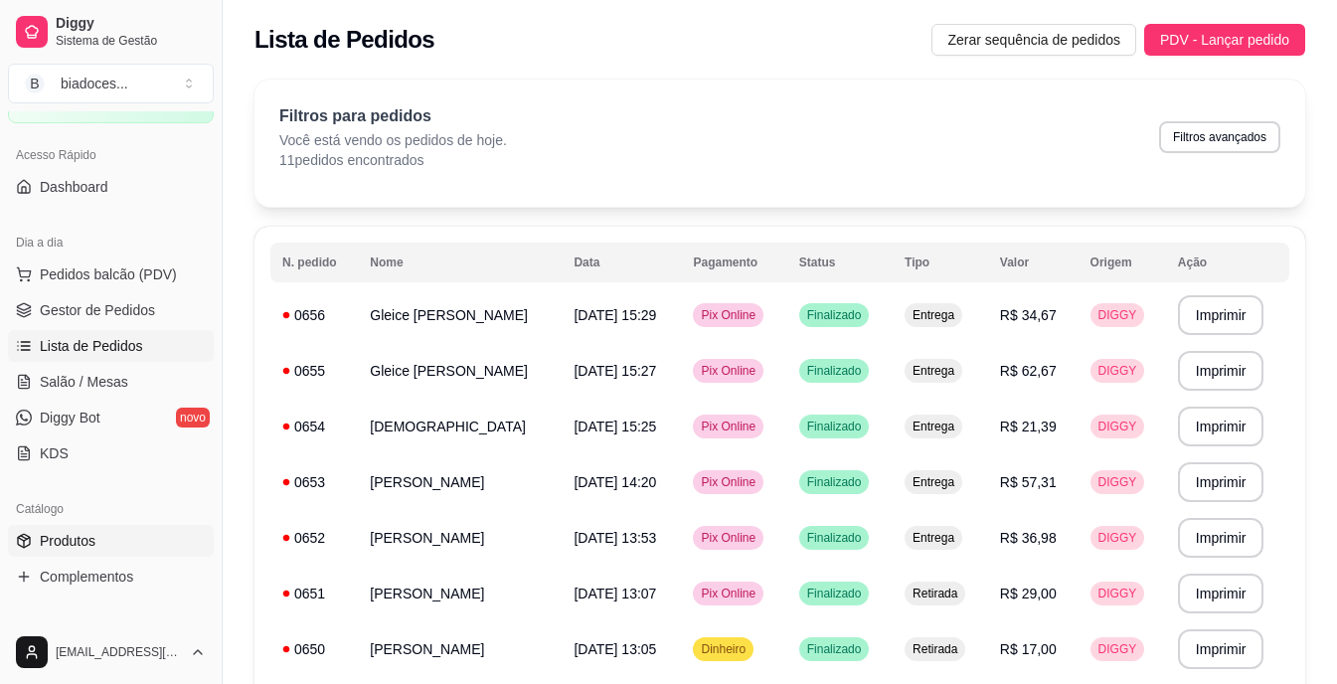
click at [73, 551] on link "Produtos" at bounding box center [111, 541] width 206 height 32
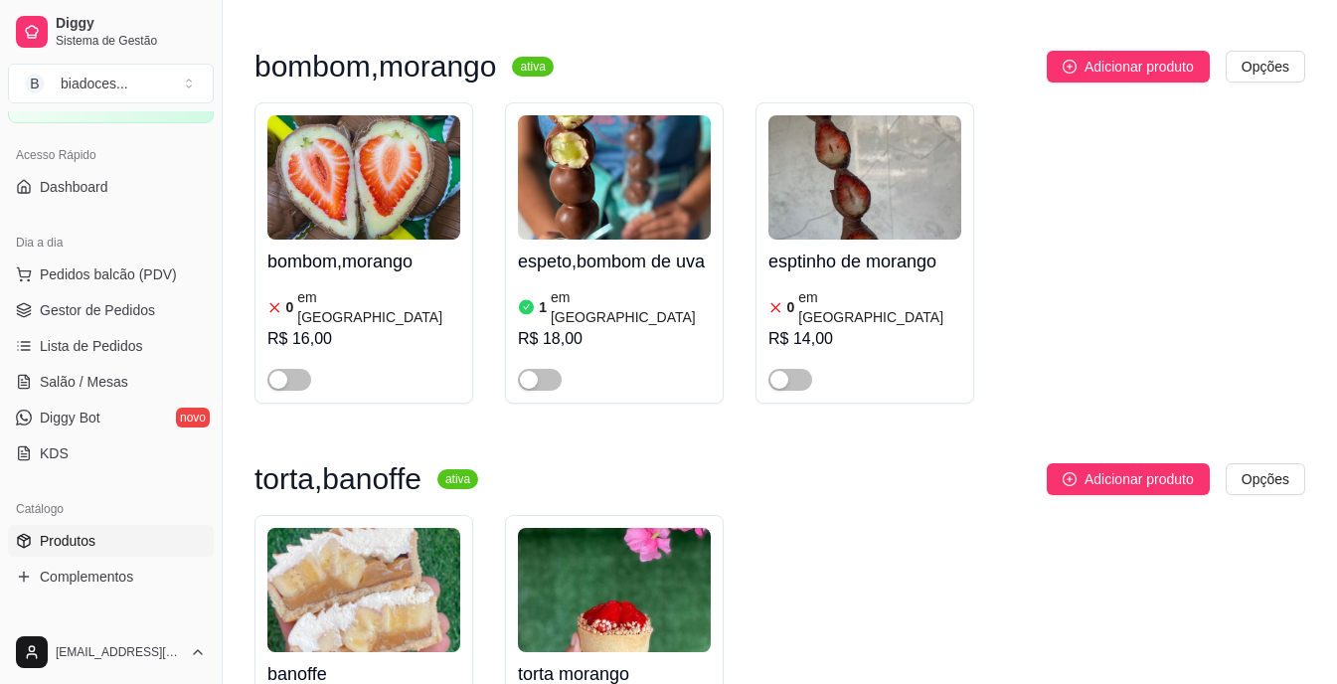
scroll to position [2227, 0]
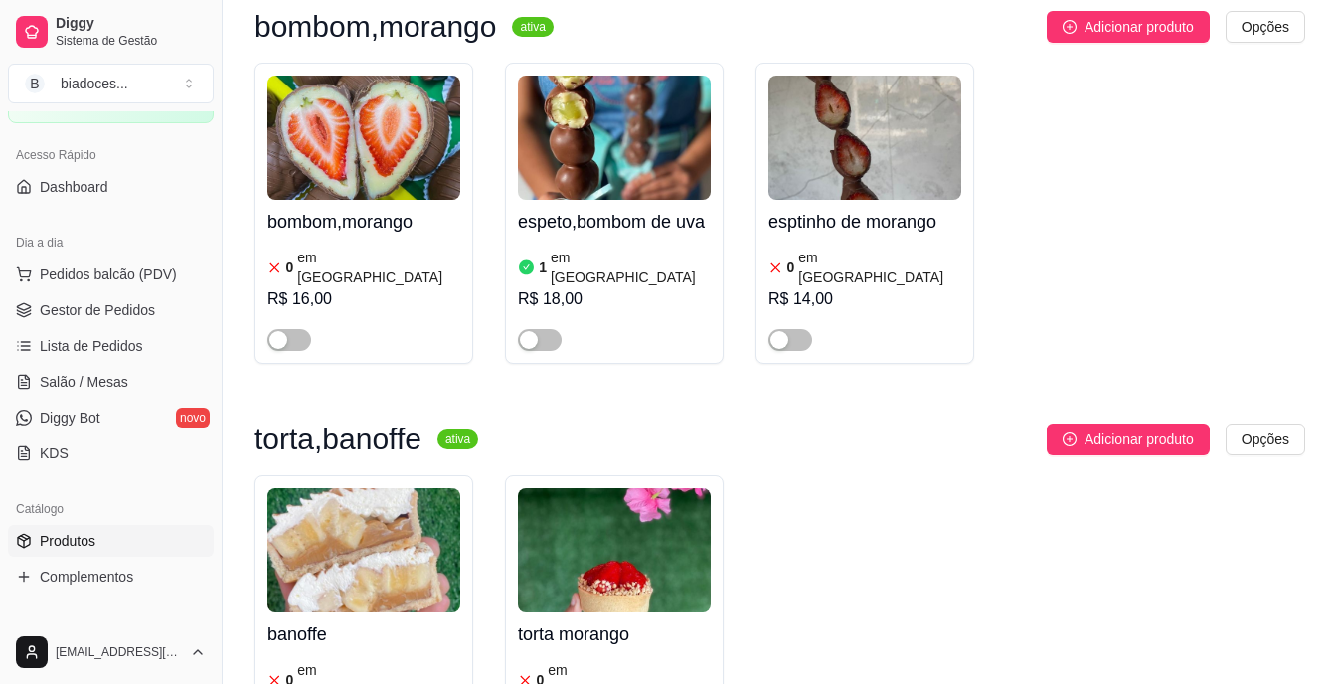
click at [327, 612] on div "banoffe 0 em estoque R$ 14,00" at bounding box center [363, 687] width 193 height 151
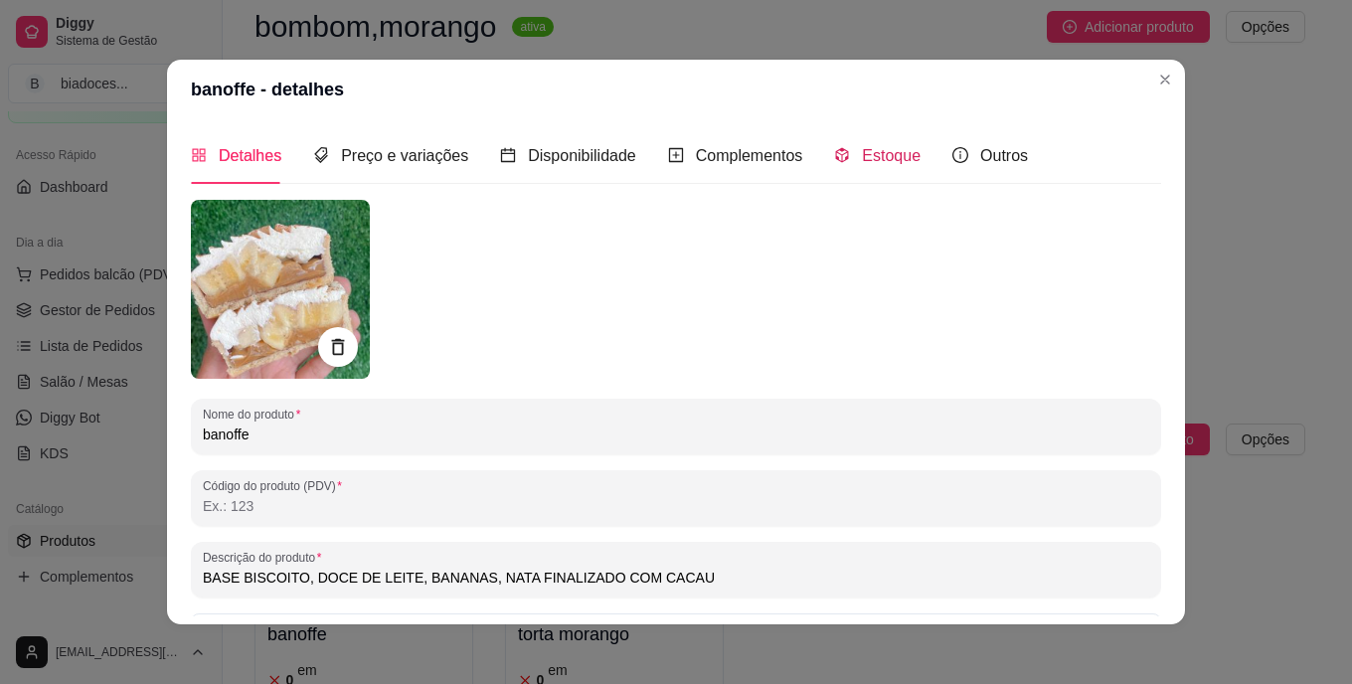
click at [881, 154] on span "Estoque" at bounding box center [891, 155] width 59 height 17
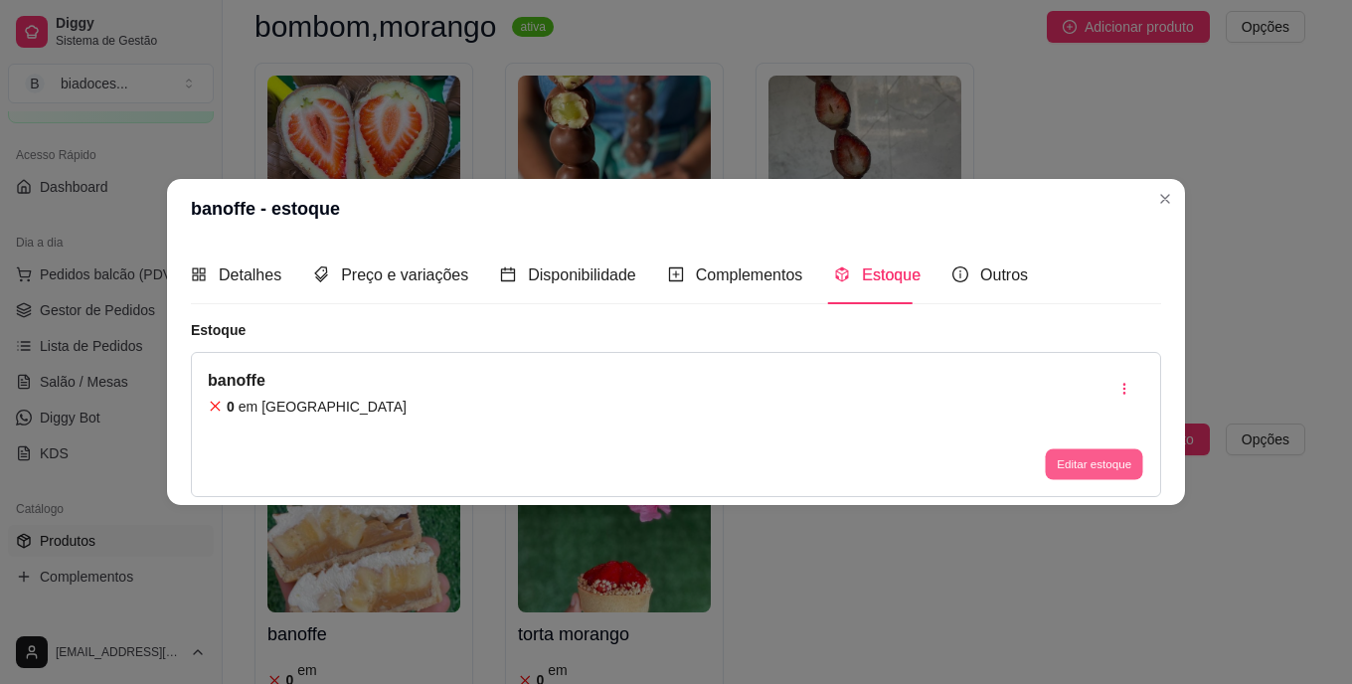
click at [1082, 454] on button "Editar estoque" at bounding box center [1093, 463] width 97 height 31
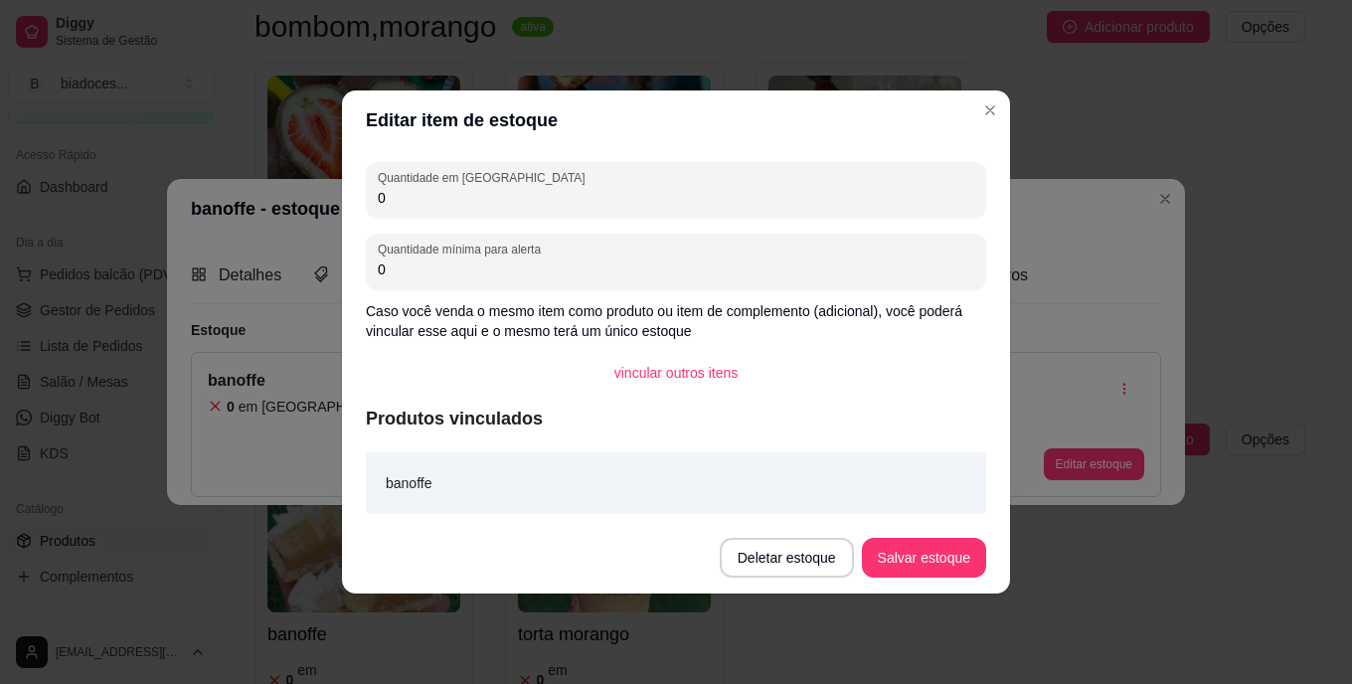
click at [637, 192] on input "0" at bounding box center [676, 198] width 596 height 20
type input "2"
click at [923, 555] on button "Salvar estoque" at bounding box center [923, 558] width 121 height 39
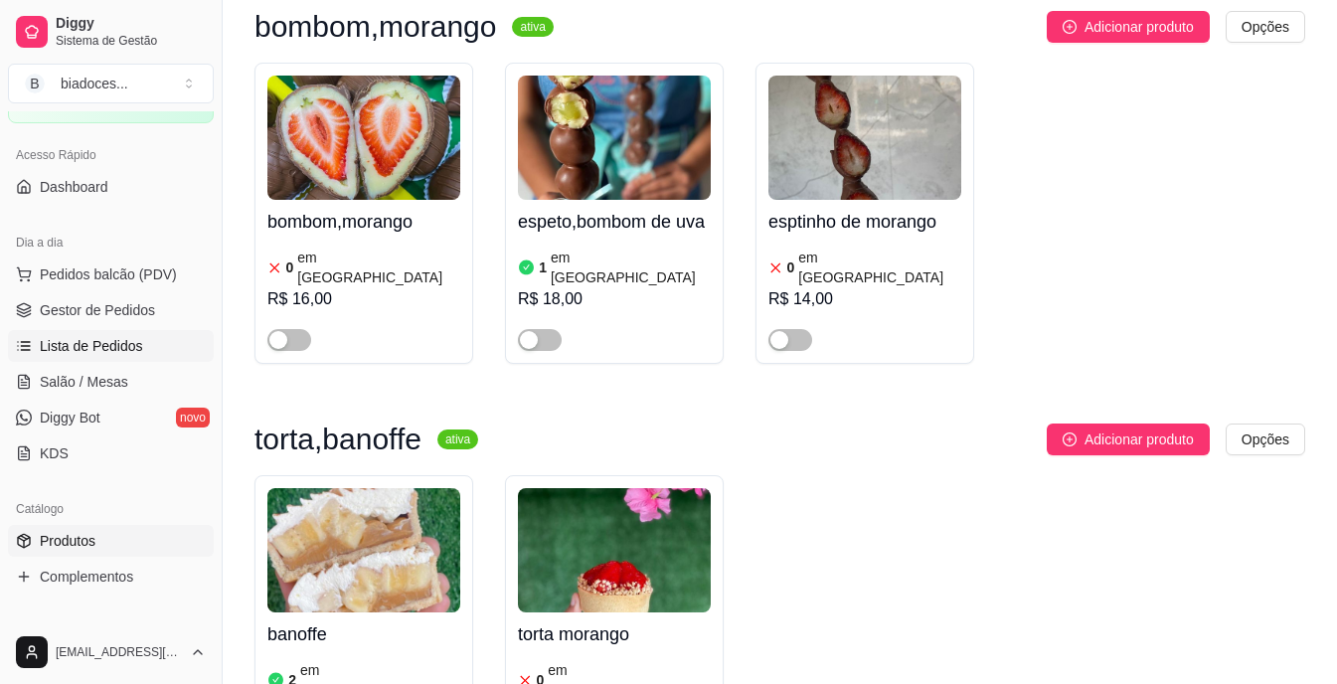
click at [100, 344] on span "Lista de Pedidos" at bounding box center [91, 346] width 103 height 20
